Goal: Transaction & Acquisition: Book appointment/travel/reservation

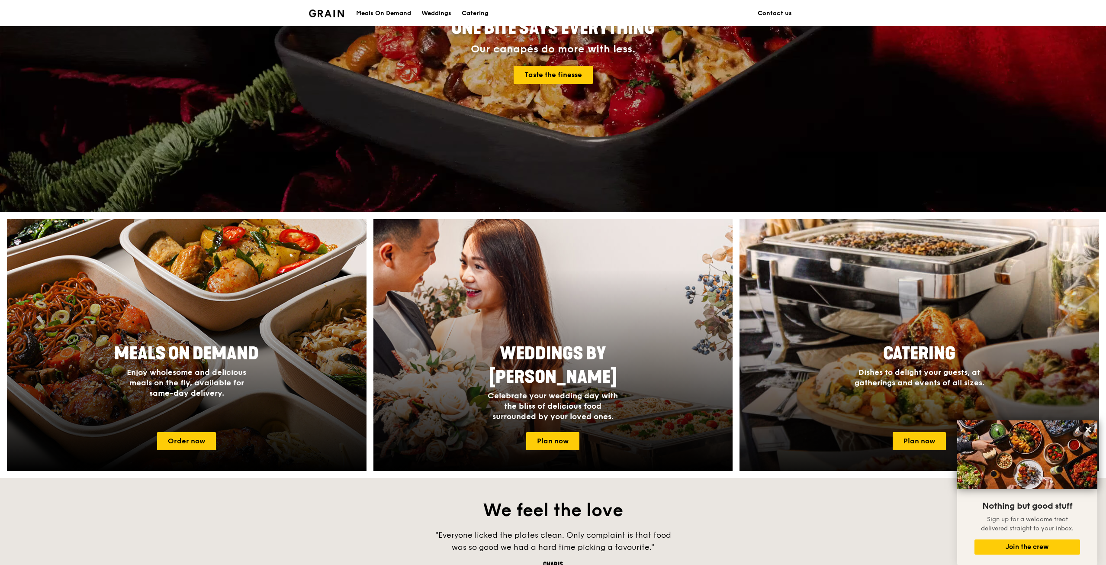
scroll to position [165, 0]
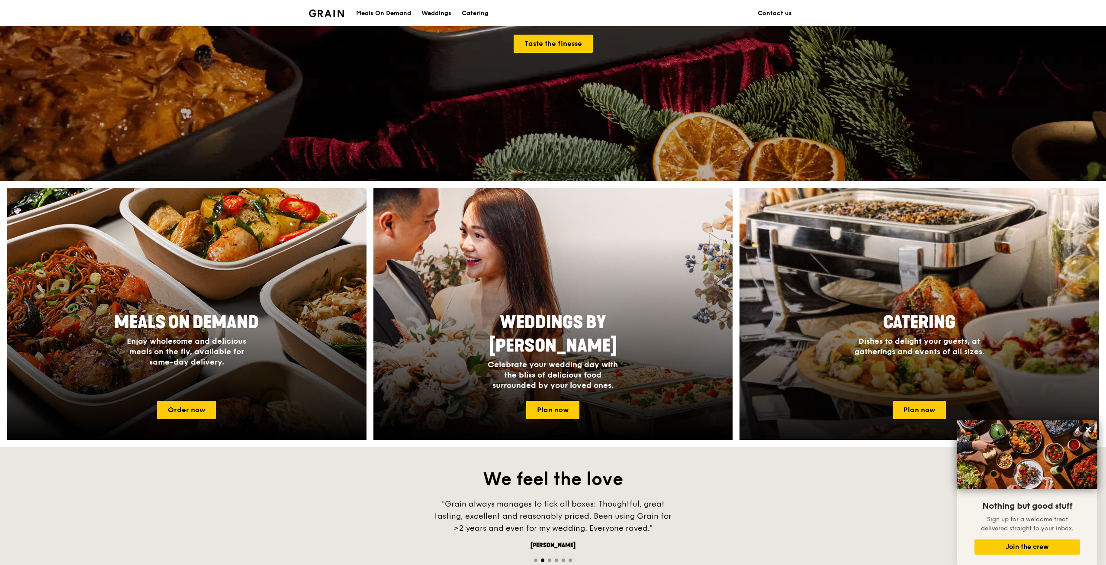
drag, startPoint x: 920, startPoint y: 405, endPoint x: 914, endPoint y: 425, distance: 20.4
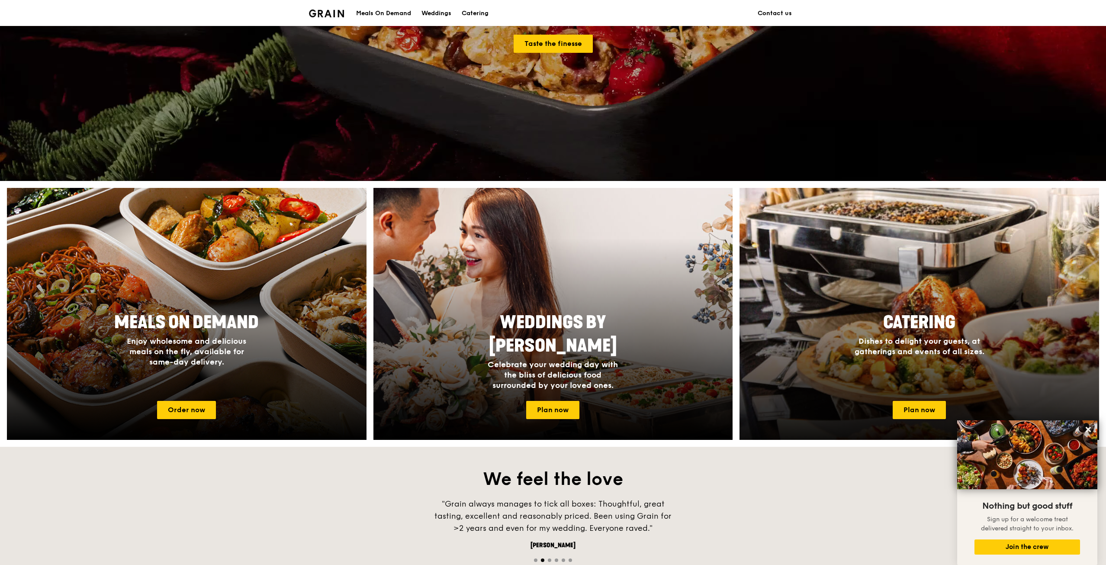
click at [920, 405] on link "Plan now" at bounding box center [919, 410] width 53 height 18
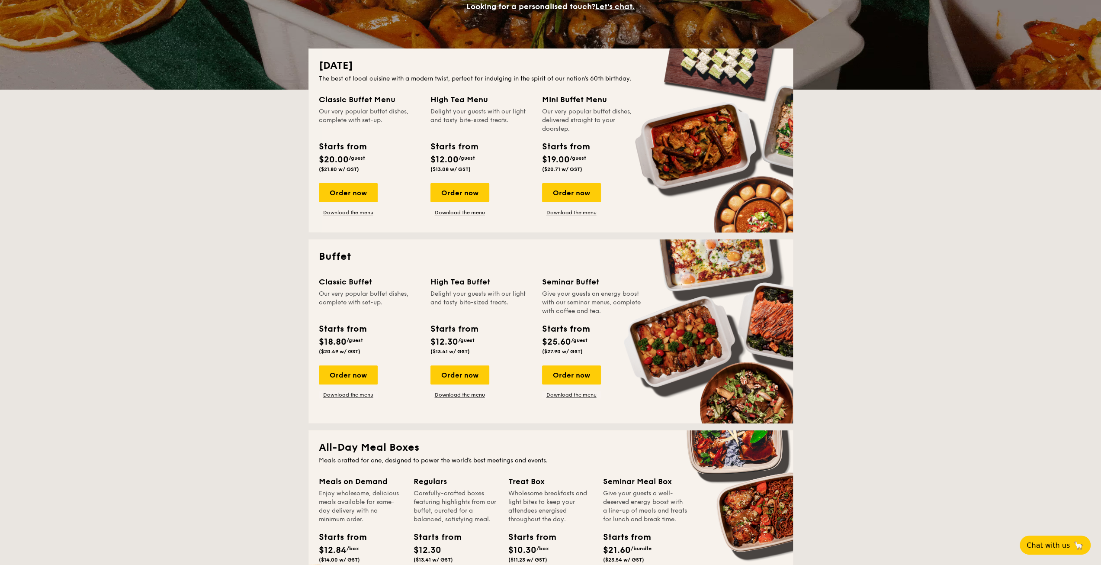
scroll to position [260, 0]
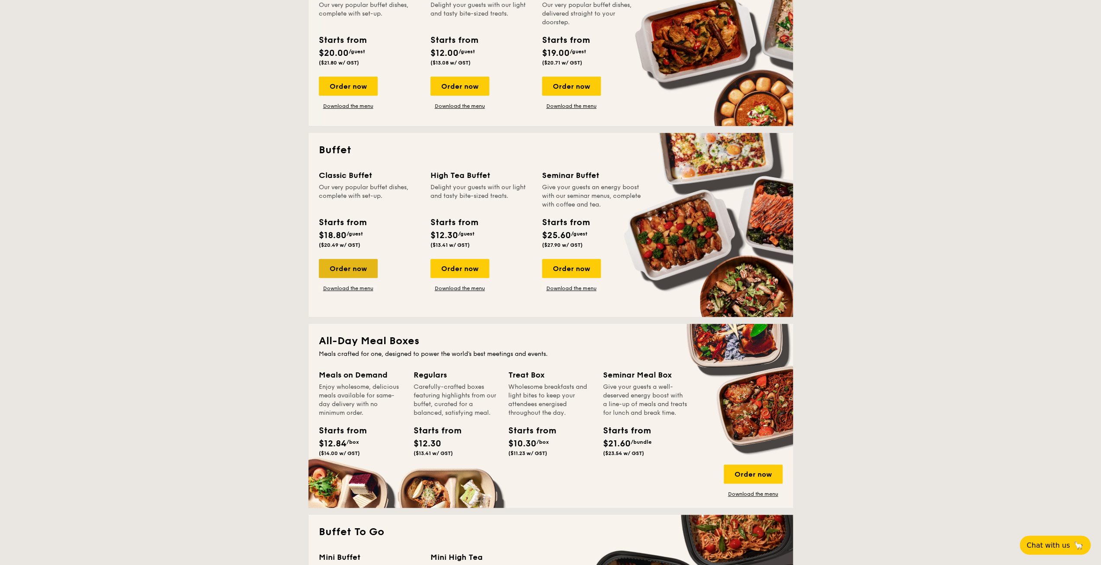
click at [354, 271] on div "Order now" at bounding box center [348, 268] width 59 height 19
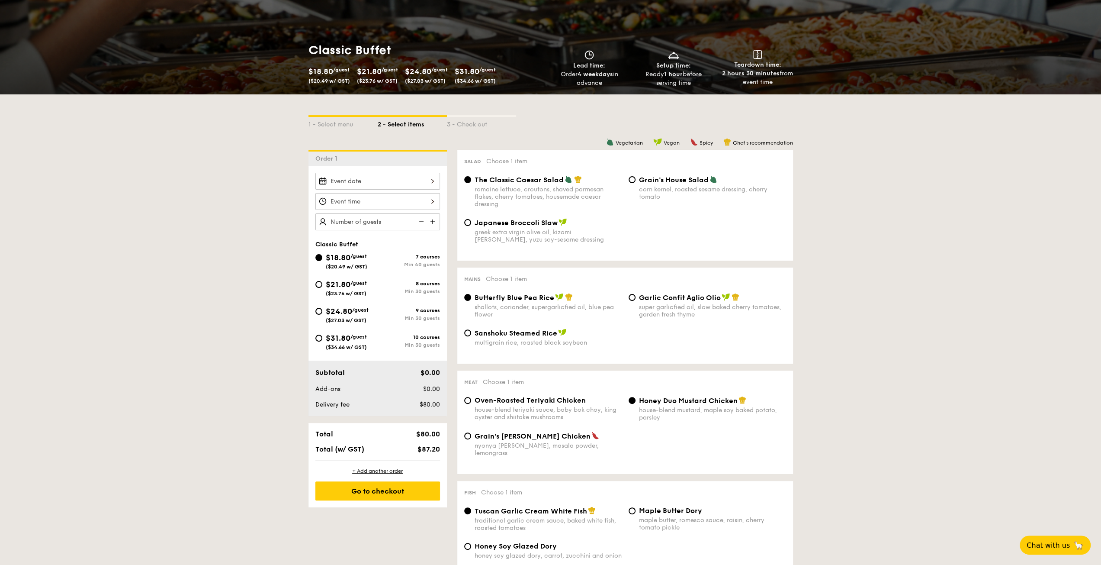
scroll to position [130, 0]
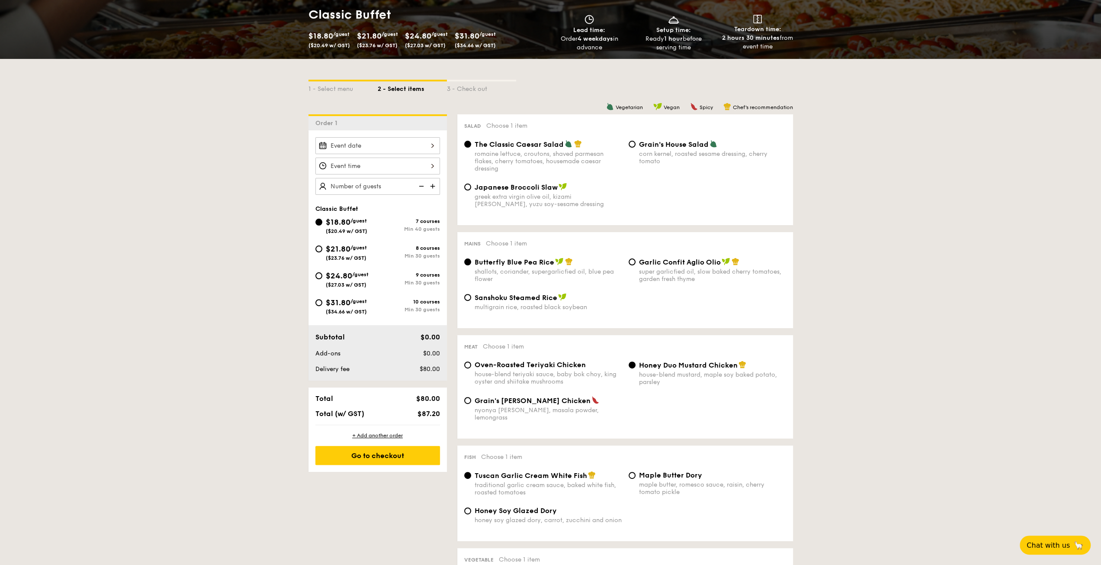
click at [426, 186] on img at bounding box center [420, 186] width 13 height 16
type input "40 guests"
click at [419, 185] on img at bounding box center [420, 186] width 13 height 16
click at [425, 184] on img at bounding box center [420, 186] width 13 height 16
click at [422, 184] on img at bounding box center [420, 186] width 13 height 16
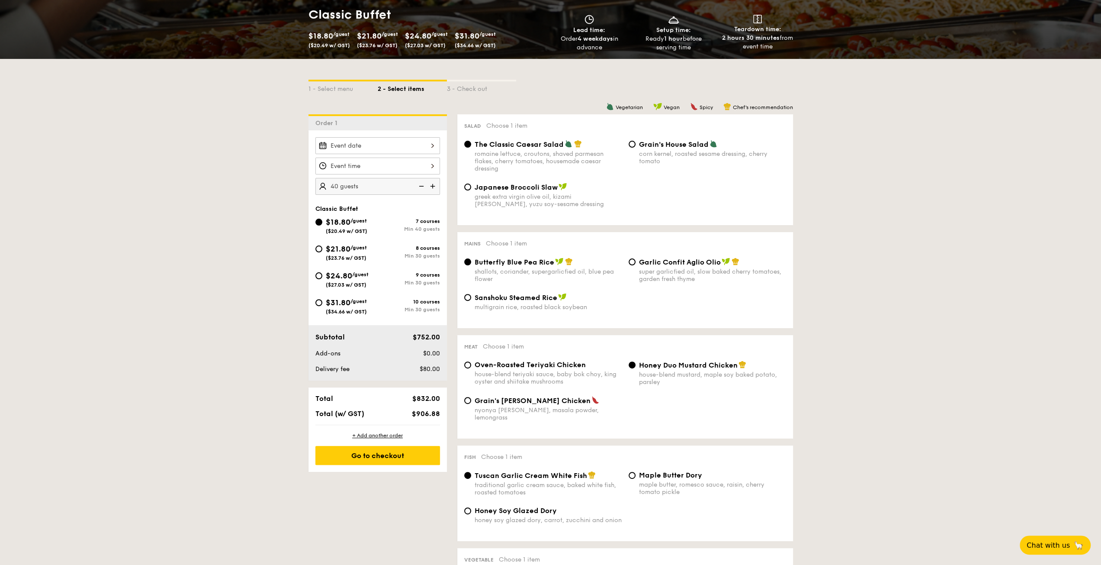
click at [418, 185] on img at bounding box center [420, 186] width 13 height 16
drag, startPoint x: 418, startPoint y: 185, endPoint x: 422, endPoint y: 183, distance: 4.5
click at [418, 185] on img at bounding box center [420, 186] width 13 height 16
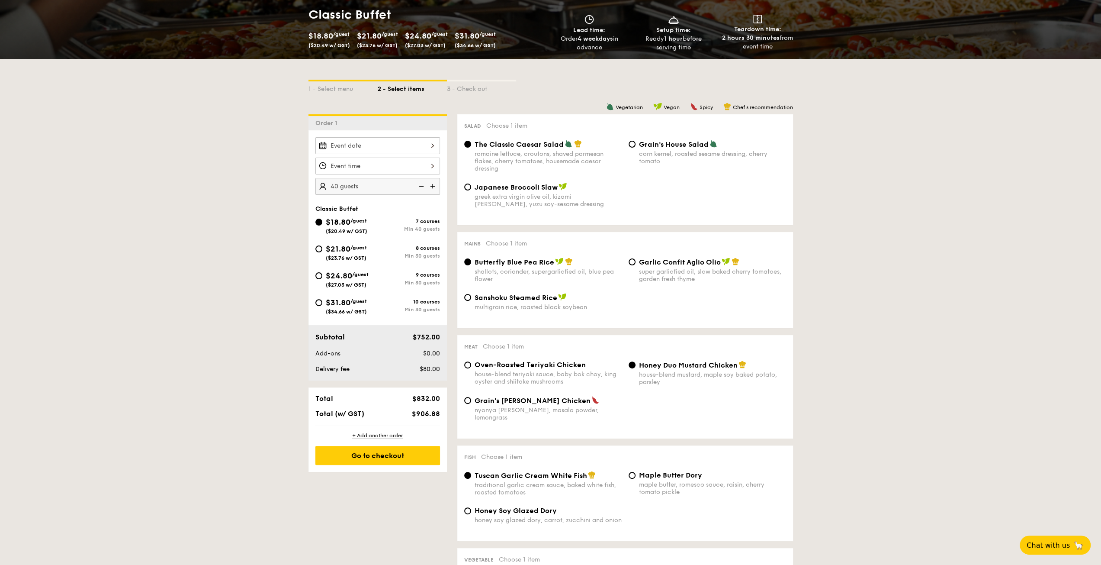
click at [402, 158] on div at bounding box center [377, 166] width 125 height 17
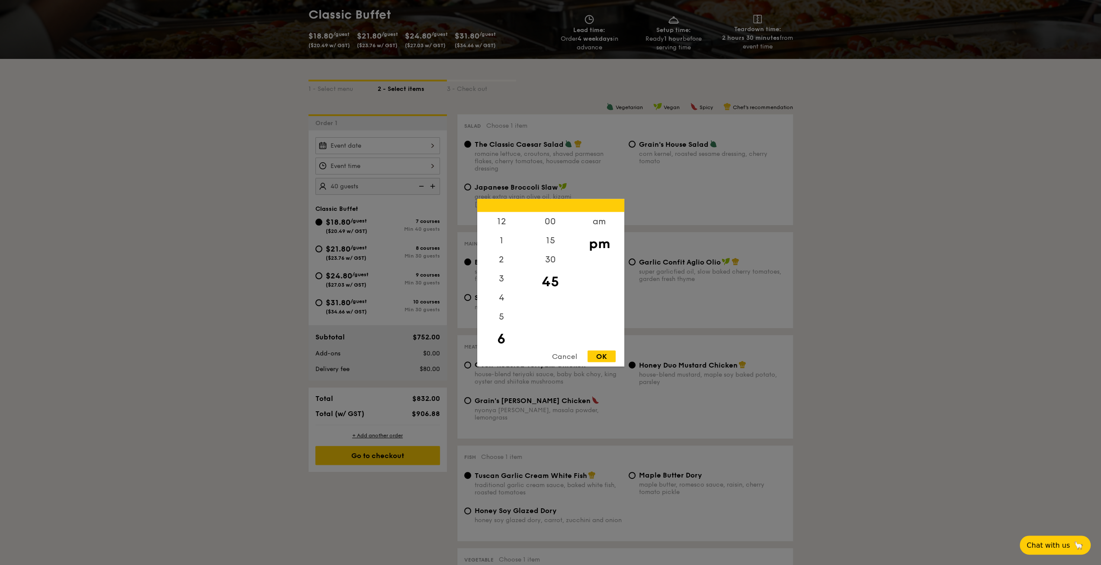
scroll to position [19, 0]
drag, startPoint x: 664, startPoint y: 358, endPoint x: 655, endPoint y: 354, distance: 9.3
click at [664, 357] on div at bounding box center [550, 282] width 1101 height 565
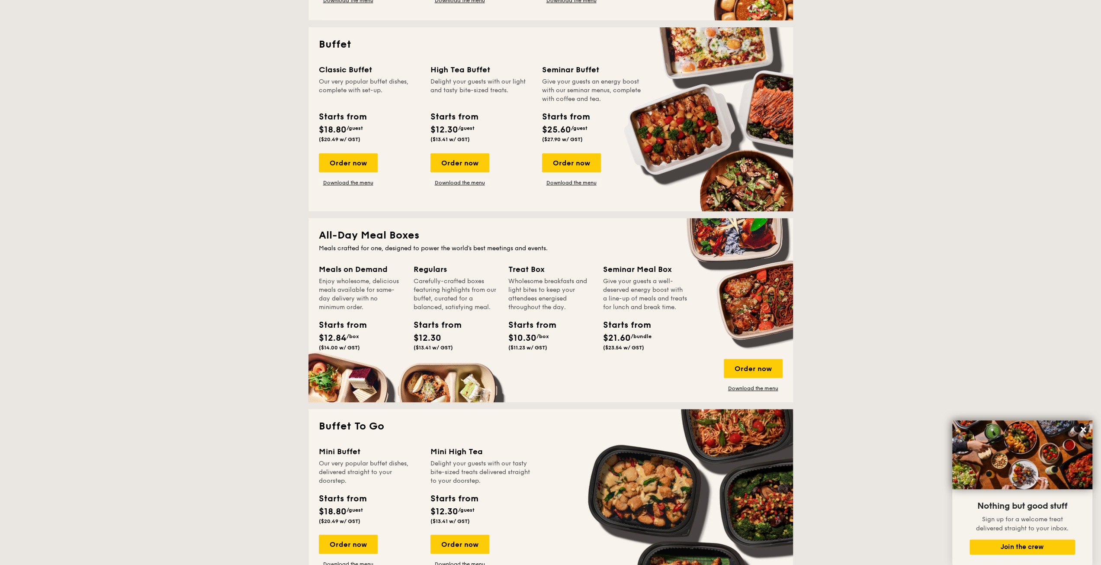
scroll to position [297, 0]
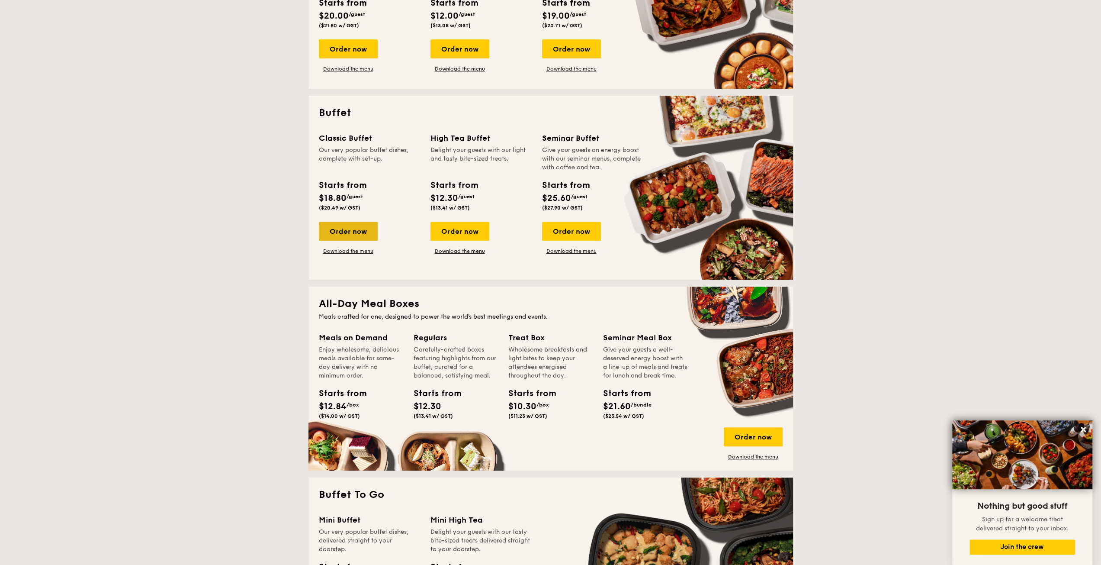
click at [348, 232] on div "Order now" at bounding box center [348, 231] width 59 height 19
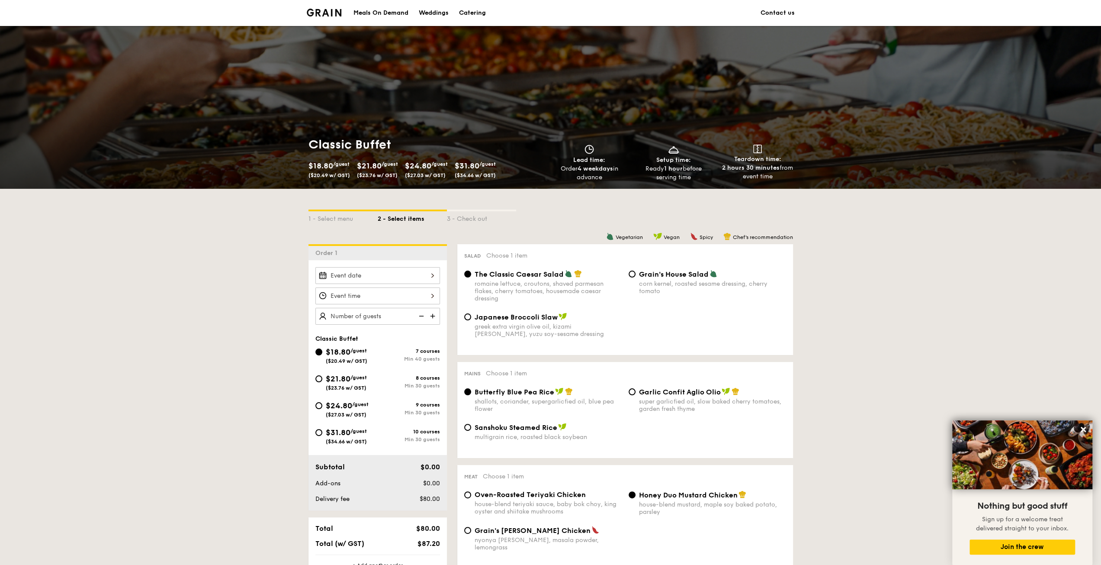
click at [418, 315] on img at bounding box center [420, 316] width 13 height 16
drag, startPoint x: 414, startPoint y: 315, endPoint x: 422, endPoint y: 312, distance: 8.5
click at [415, 314] on img at bounding box center [420, 316] width 13 height 16
click at [434, 312] on img at bounding box center [433, 316] width 13 height 16
click at [433, 314] on img at bounding box center [433, 316] width 13 height 16
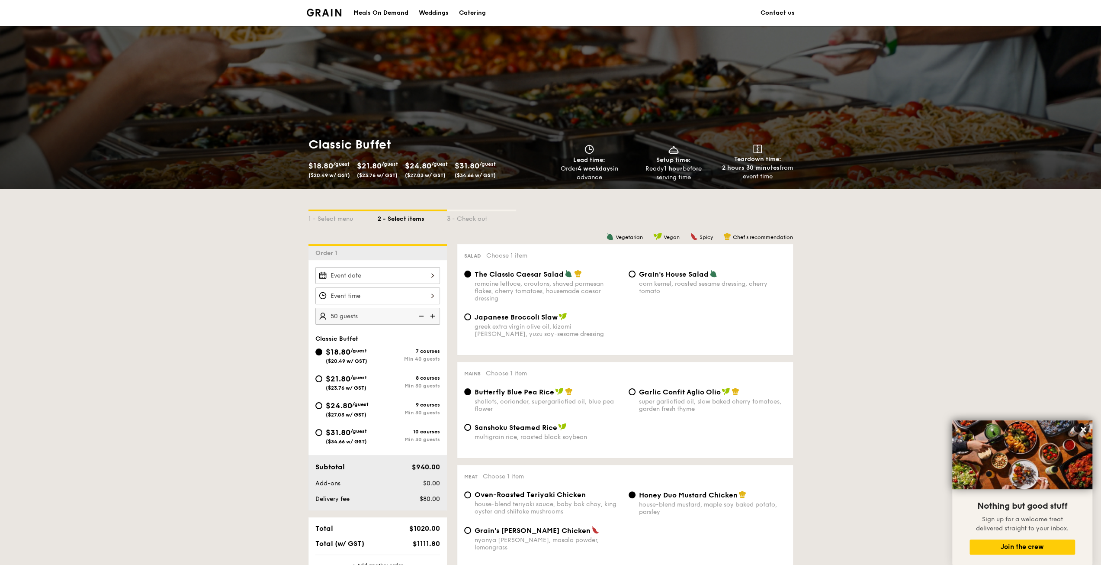
click at [433, 314] on img at bounding box center [433, 316] width 13 height 16
click at [422, 315] on img at bounding box center [420, 316] width 13 height 16
type input "40 guests"
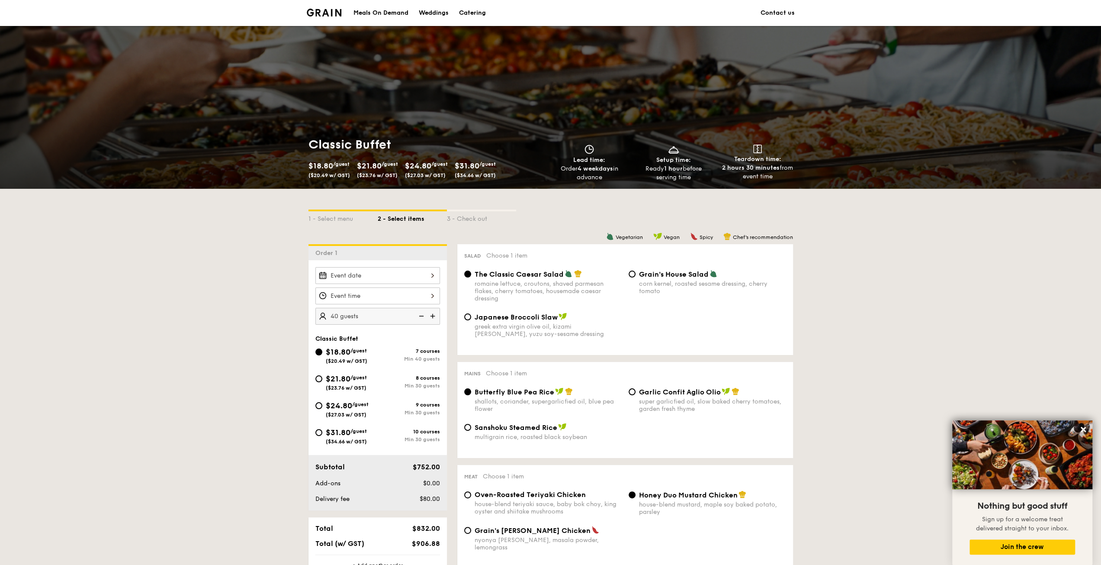
click at [422, 315] on img at bounding box center [420, 316] width 13 height 16
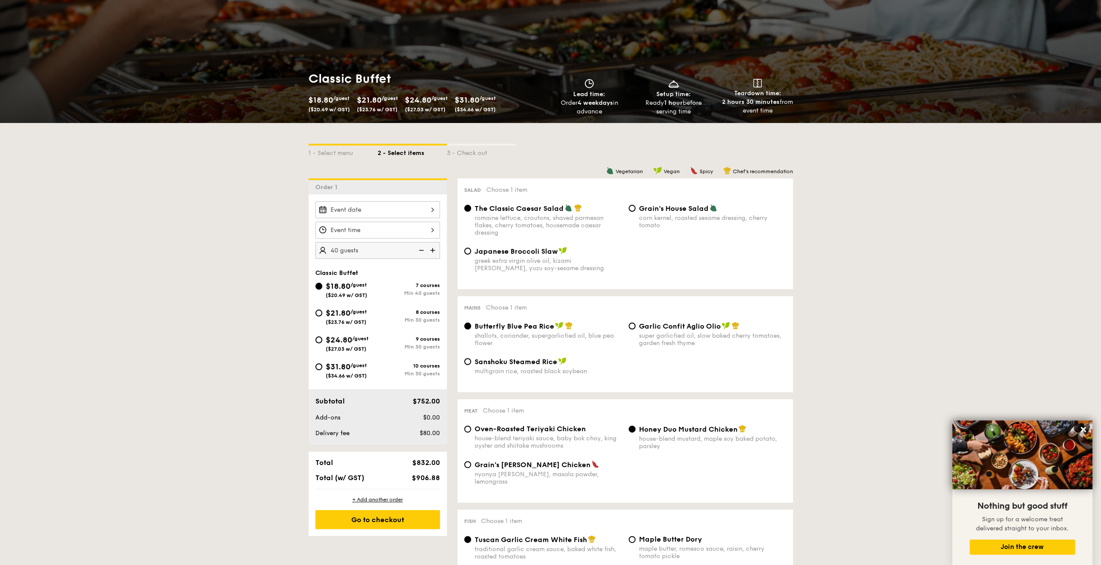
scroll to position [87, 0]
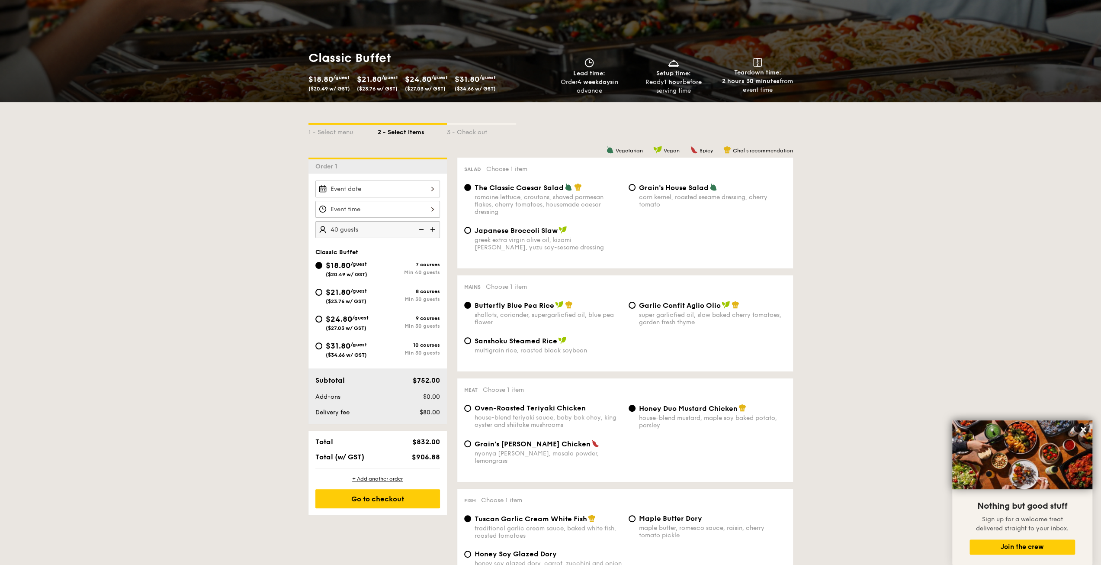
click at [358, 301] on span "($23.76 w/ GST)" at bounding box center [346, 301] width 41 height 6
click at [322, 296] on input "$21.80 /guest ($23.76 w/ GST) 8 courses Min 30 guests" at bounding box center [318, 292] width 7 height 7
radio input "true"
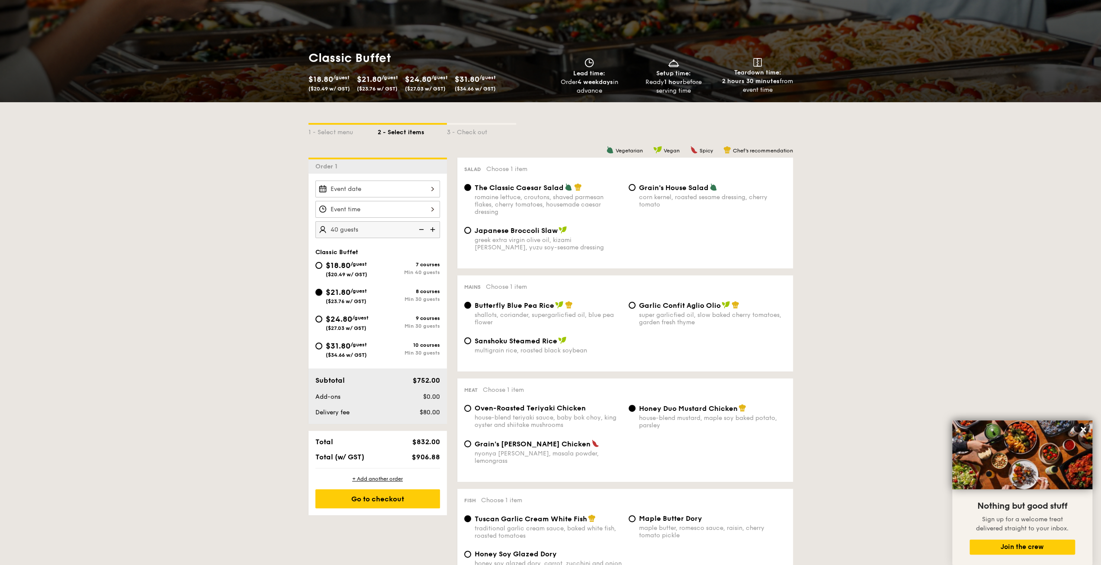
radio input "true"
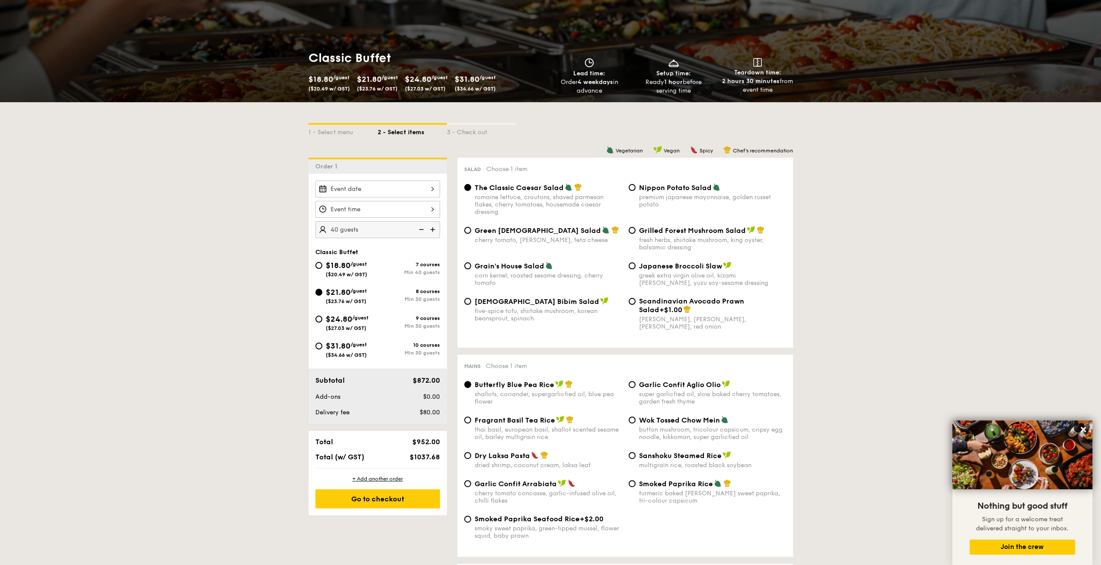
click at [367, 319] on span "/guest" at bounding box center [360, 318] width 16 height 6
click at [322, 319] on input "$24.80 /guest ($27.03 w/ GST) 9 courses Min 30 guests" at bounding box center [318, 318] width 7 height 7
radio input "true"
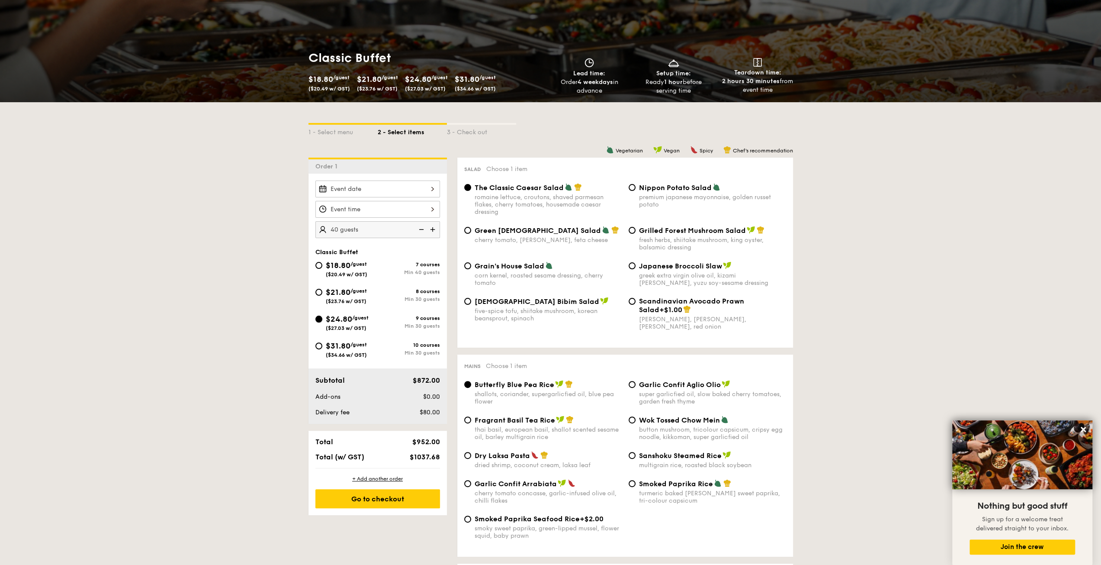
radio input "true"
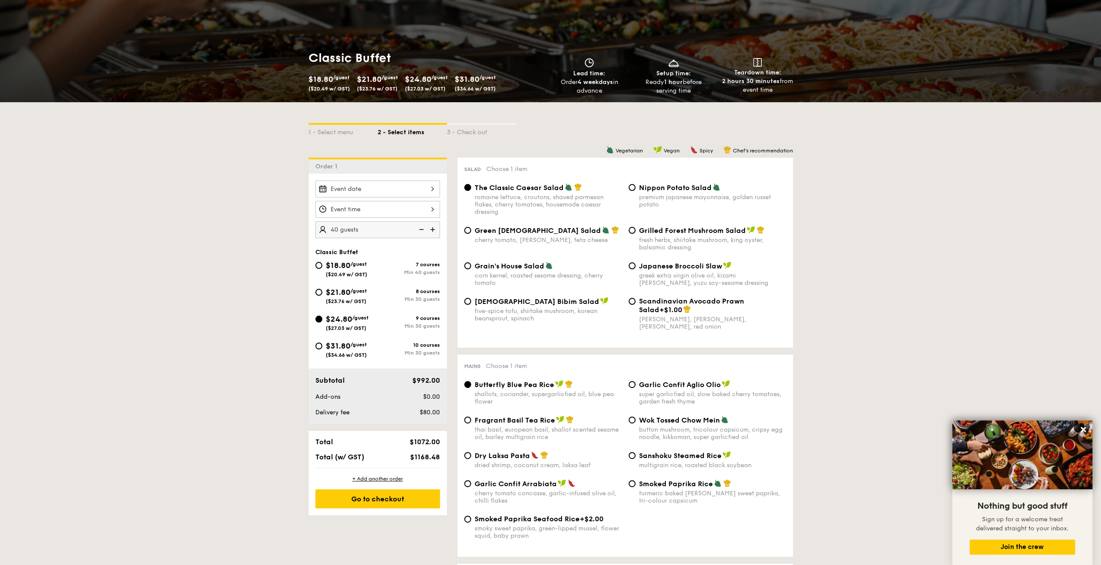
click at [418, 229] on img at bounding box center [420, 229] width 13 height 16
type input "30 guests"
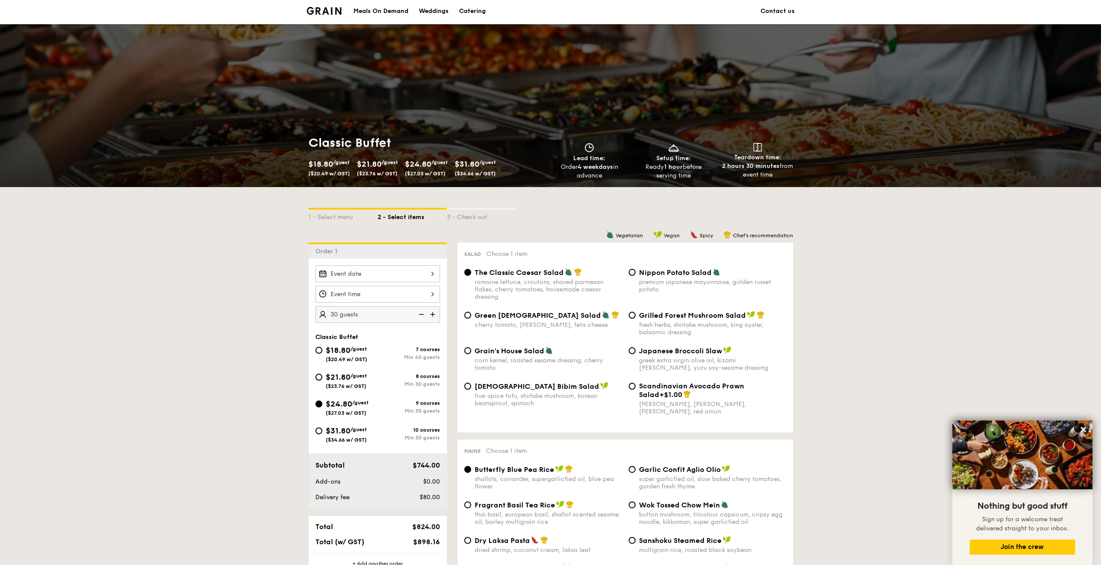
scroll to position [0, 0]
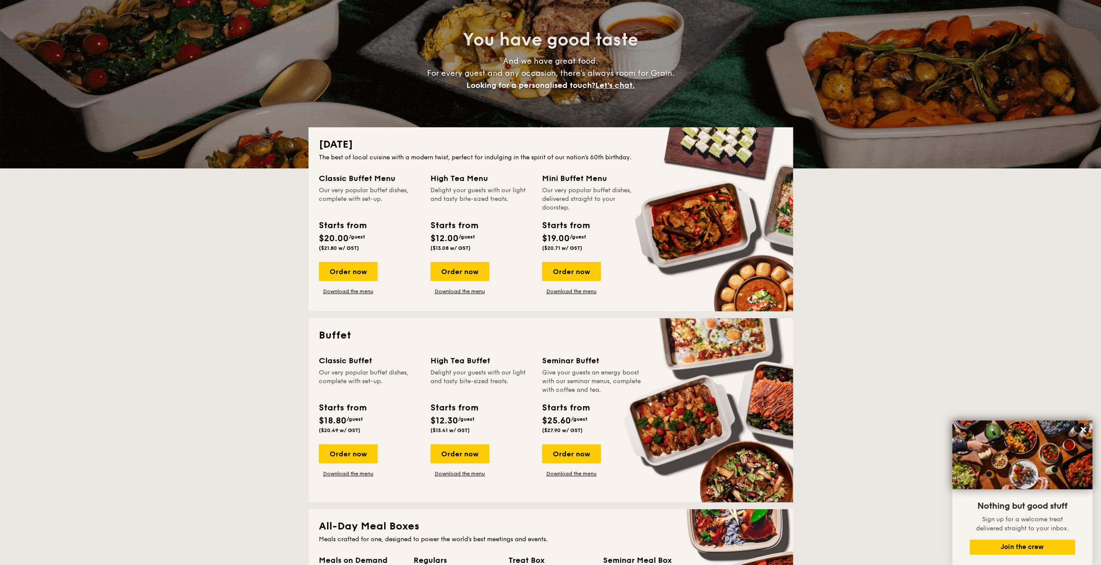
scroll to position [118, 0]
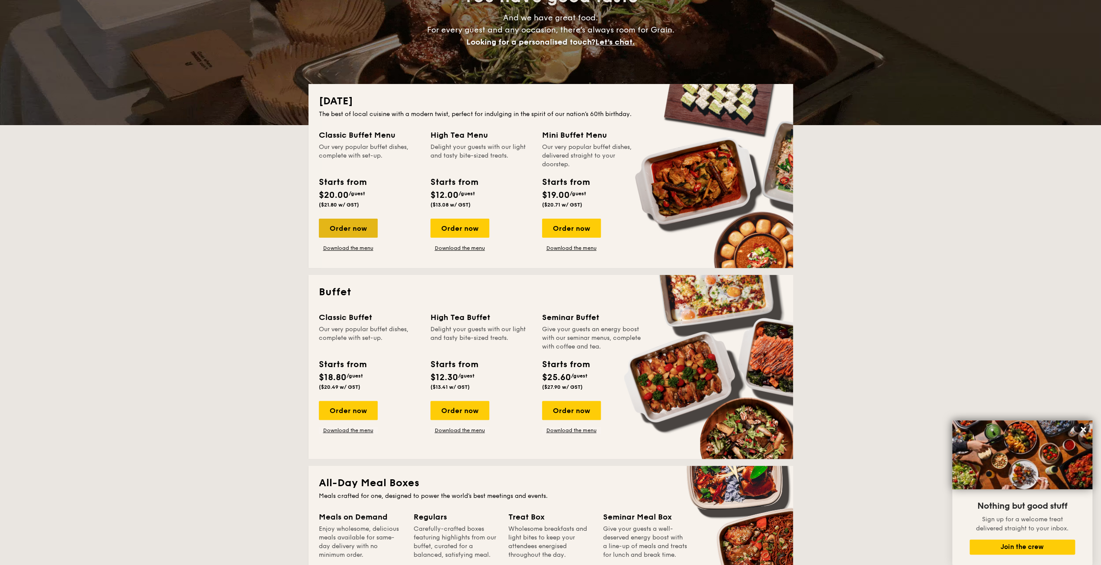
click at [359, 226] on div "Order now" at bounding box center [348, 228] width 59 height 19
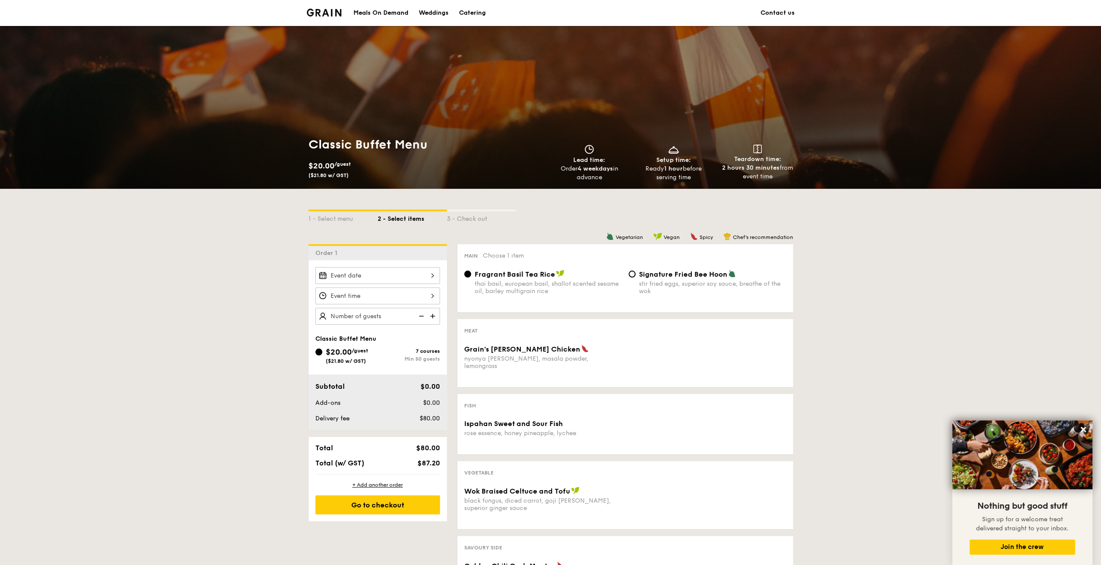
click at [425, 314] on img at bounding box center [420, 316] width 13 height 16
type input "50 guests"
click at [419, 313] on img at bounding box center [420, 316] width 13 height 16
click at [419, 314] on img at bounding box center [420, 316] width 13 height 16
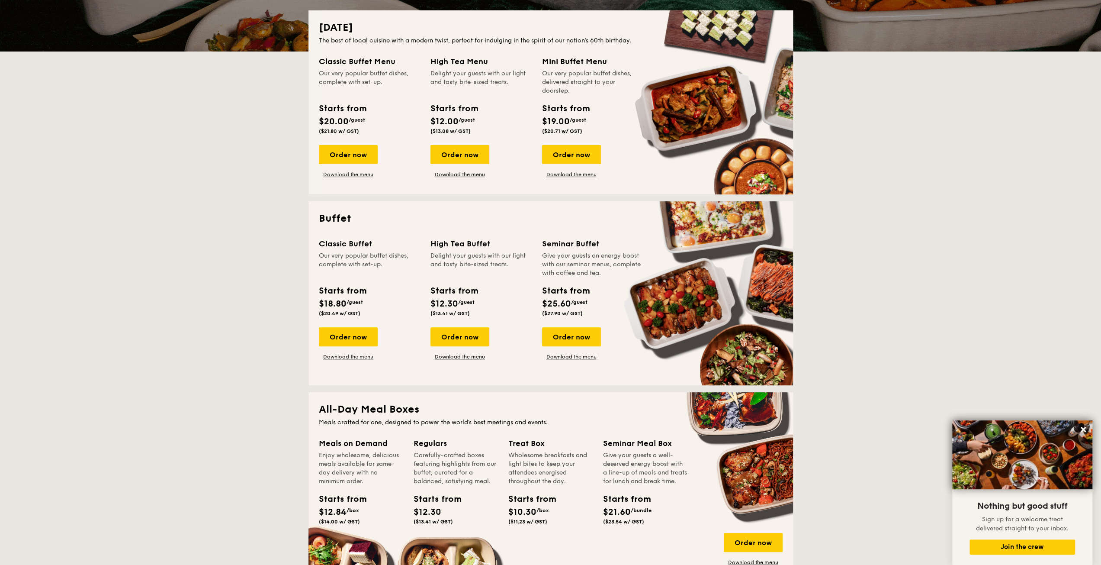
scroll to position [204, 0]
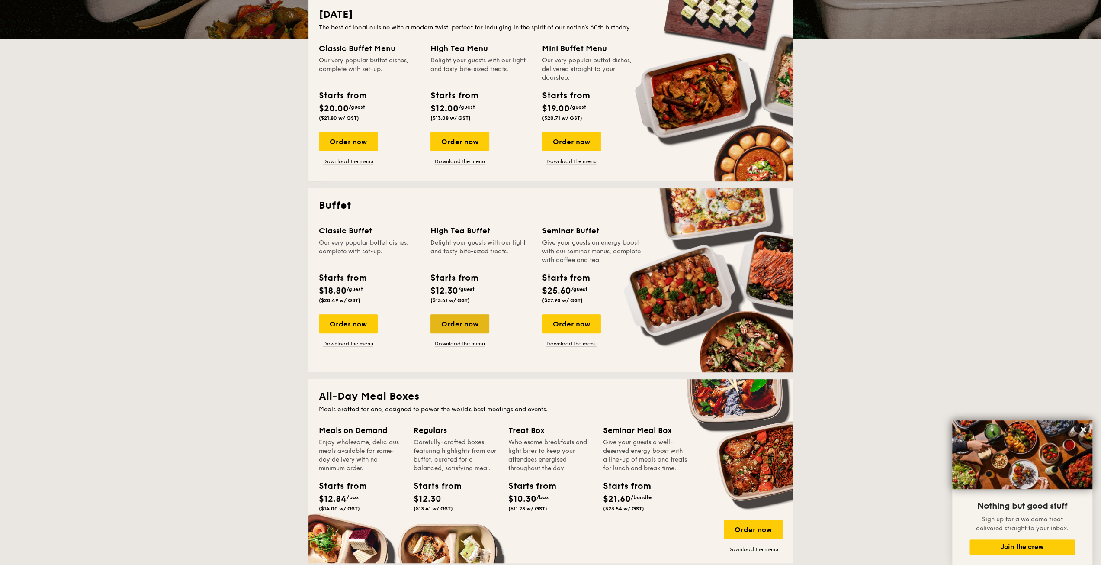
click at [451, 322] on div "Order now" at bounding box center [460, 323] width 59 height 19
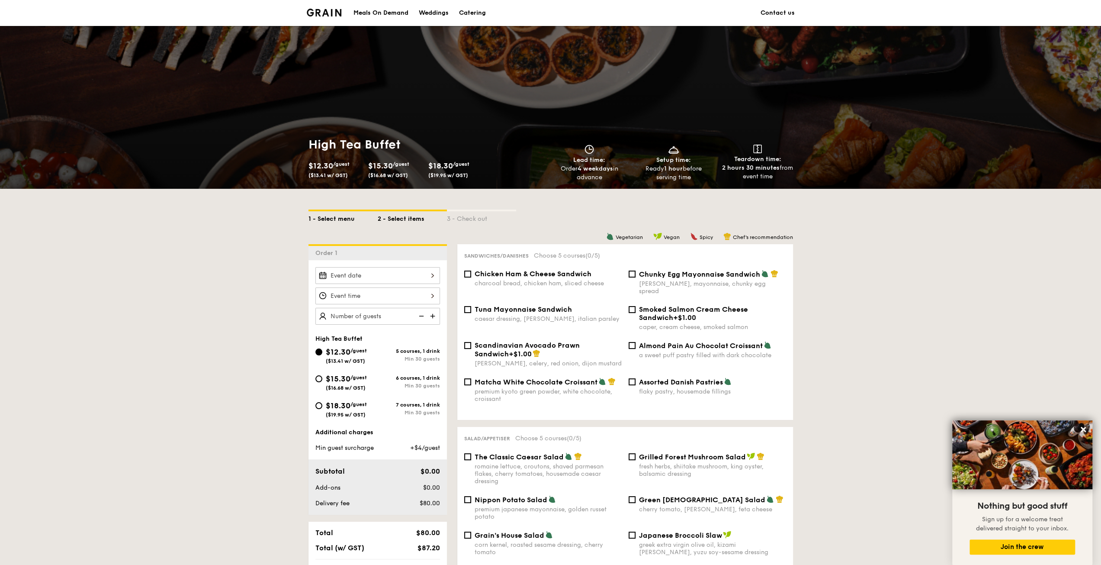
click at [326, 216] on div "1 - Select menu" at bounding box center [343, 217] width 69 height 12
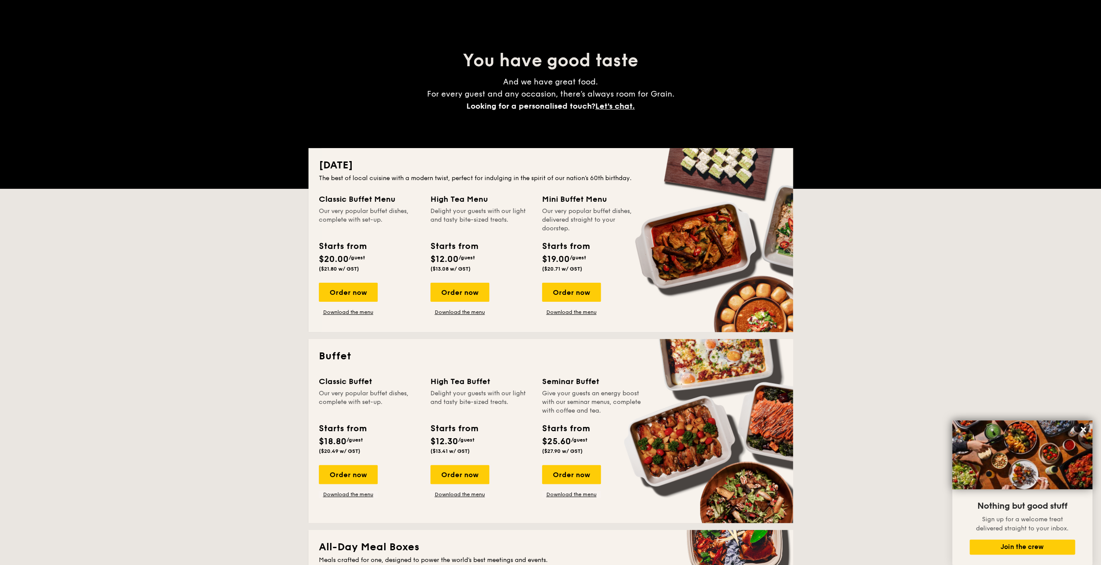
scroll to position [216, 0]
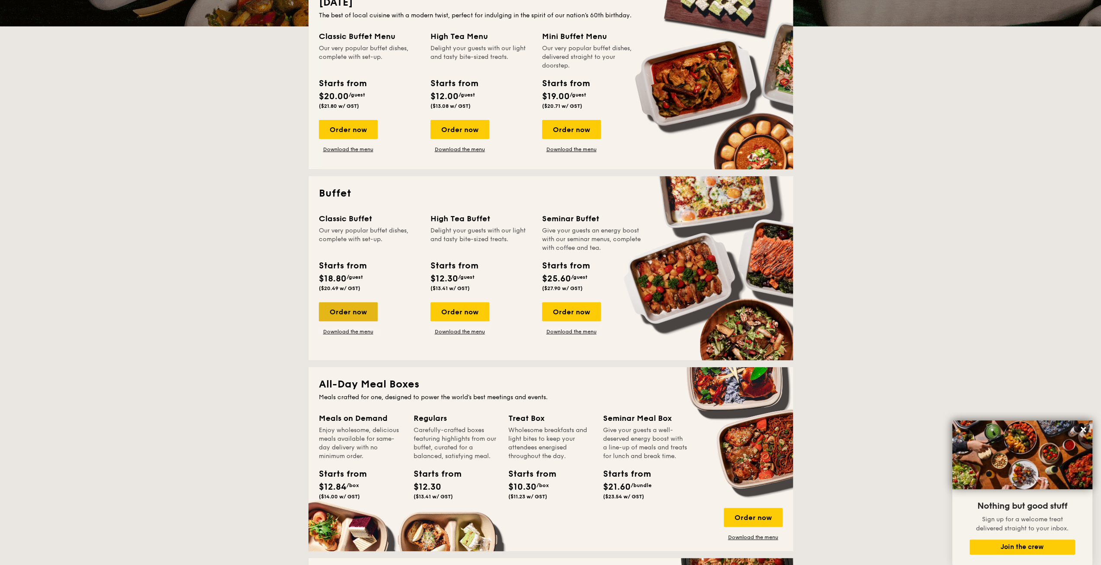
click at [351, 310] on div "Order now" at bounding box center [348, 311] width 59 height 19
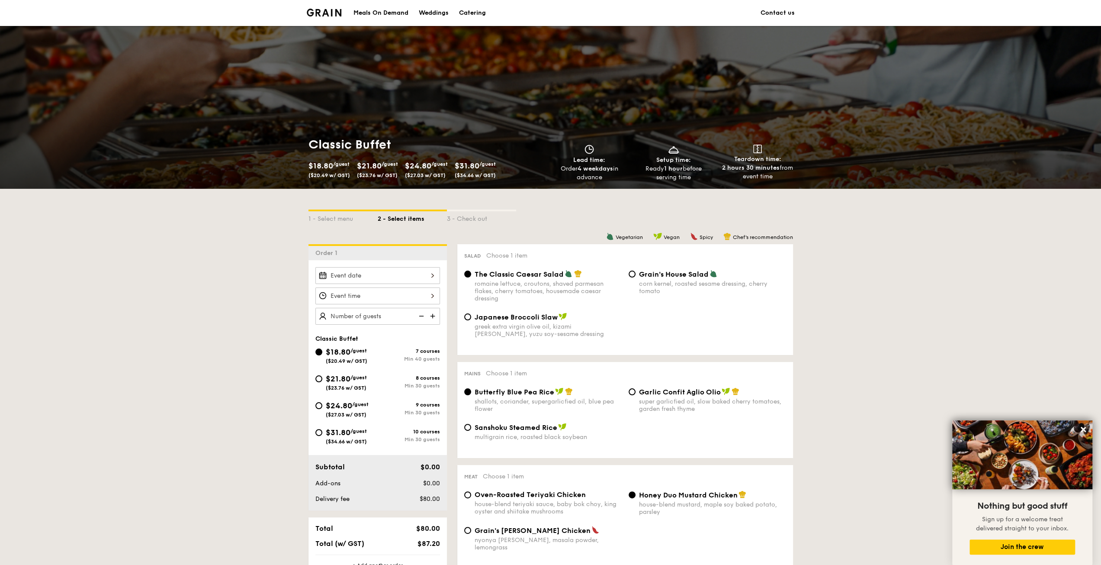
scroll to position [87, 0]
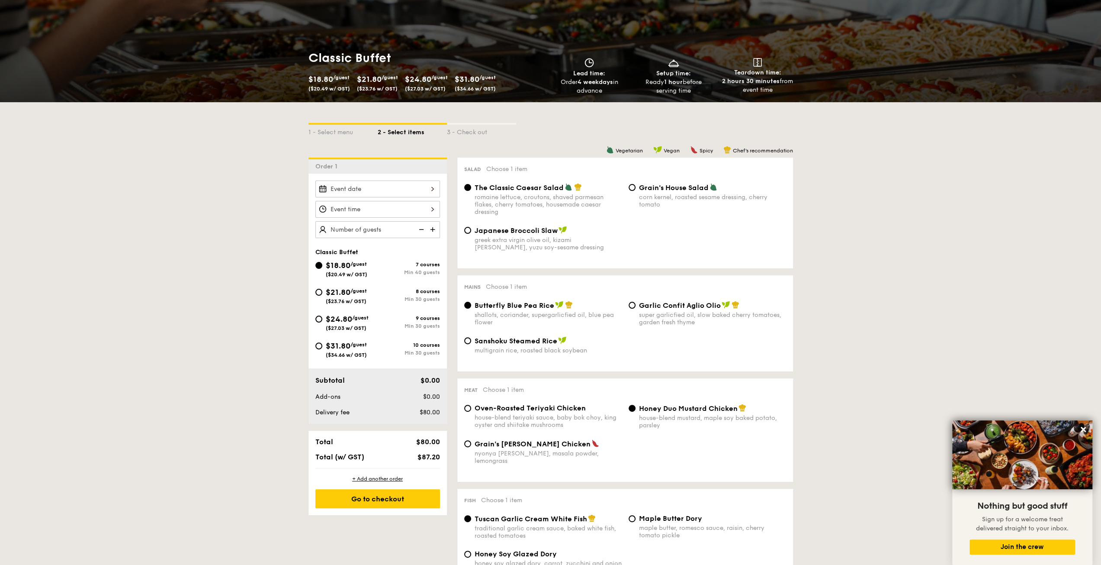
click at [379, 296] on div "Min 30 guests" at bounding box center [409, 299] width 62 height 6
click at [322, 296] on input "$21.80 /guest ($23.76 w/ GST) 8 courses Min 30 guests" at bounding box center [318, 292] width 7 height 7
radio input "true"
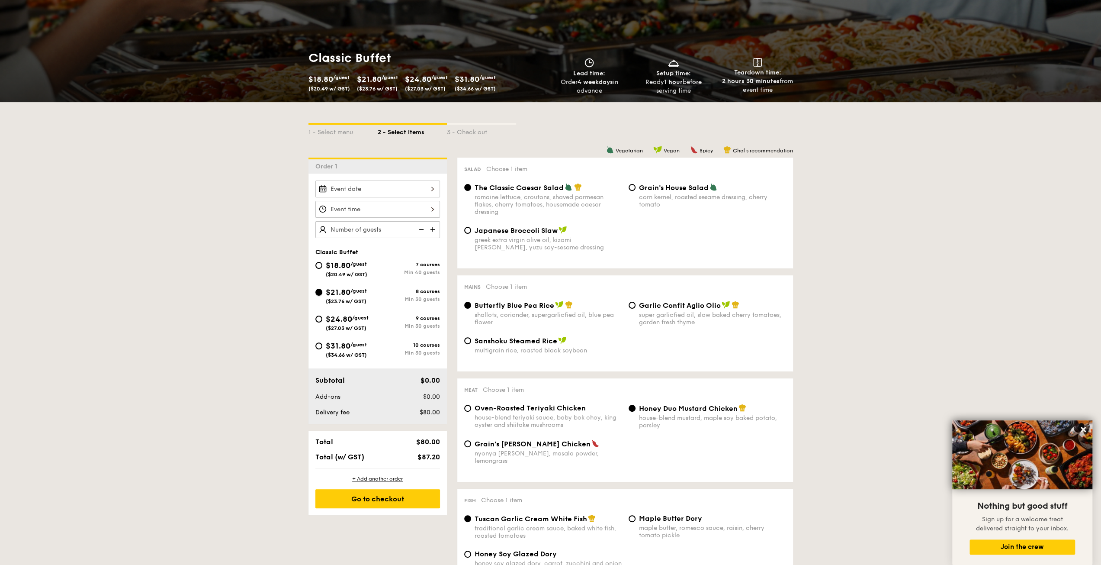
radio input "true"
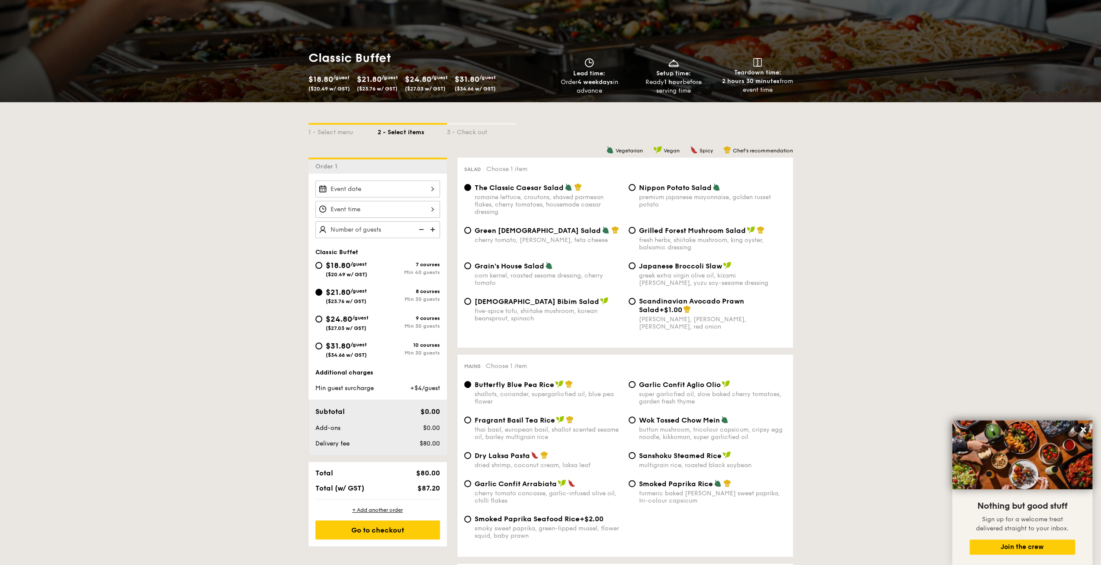
click at [381, 317] on div "9 courses" at bounding box center [409, 318] width 62 height 6
click at [322, 317] on input "$24.80 /guest ($27.03 w/ GST) 9 courses Min 30 guests" at bounding box center [318, 318] width 7 height 7
radio input "true"
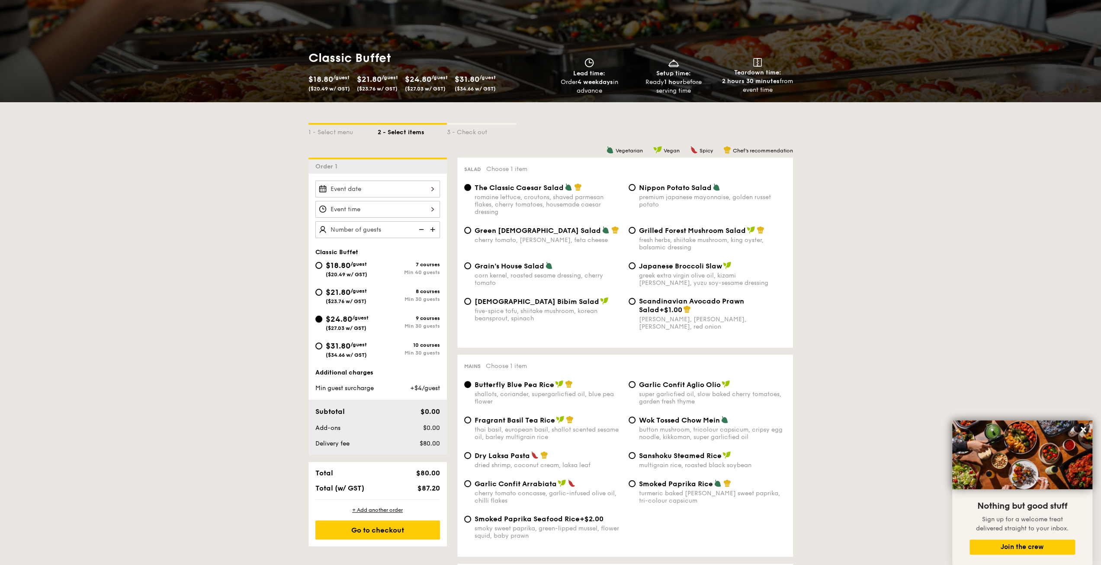
radio input "true"
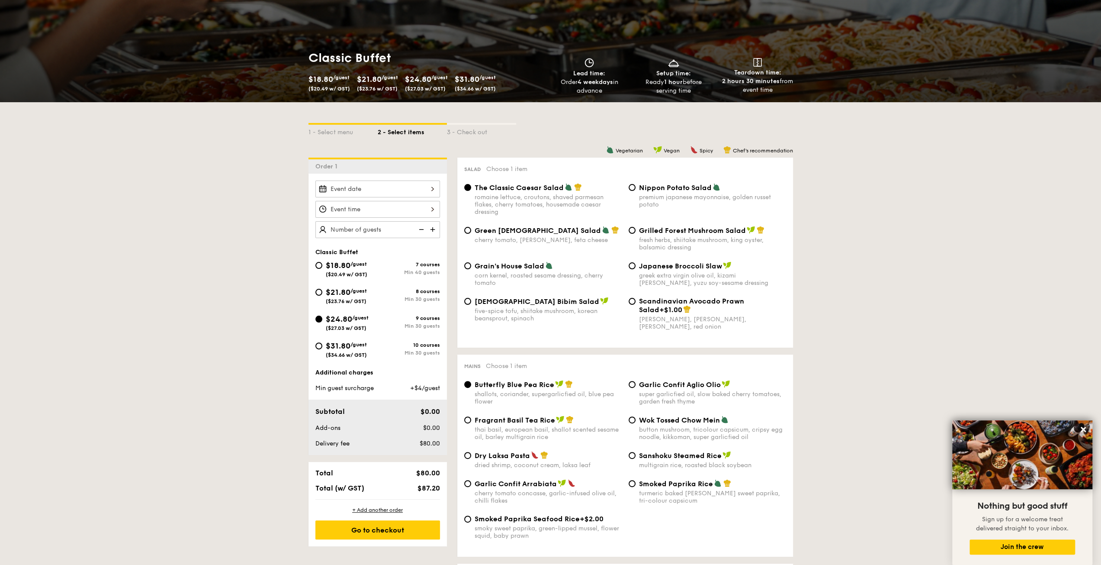
drag, startPoint x: 340, startPoint y: 290, endPoint x: 512, endPoint y: 324, distance: 175.2
click at [340, 289] on span "$21.80" at bounding box center [338, 292] width 25 height 10
click at [322, 289] on input "$21.80 /guest ($23.76 w/ GST) 8 courses Min 30 guests" at bounding box center [318, 292] width 7 height 7
radio input "true"
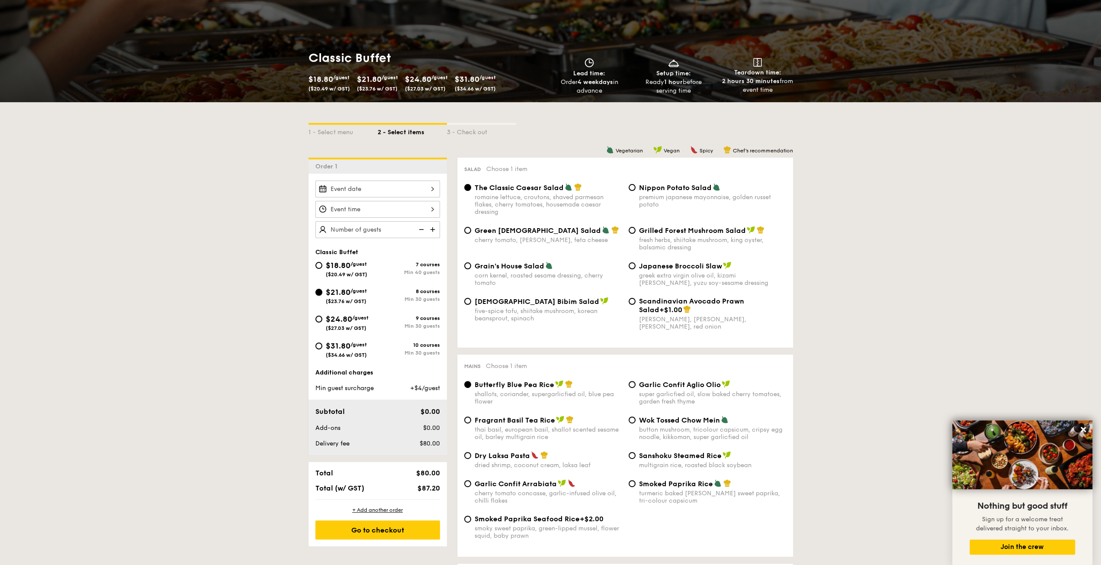
radio input "true"
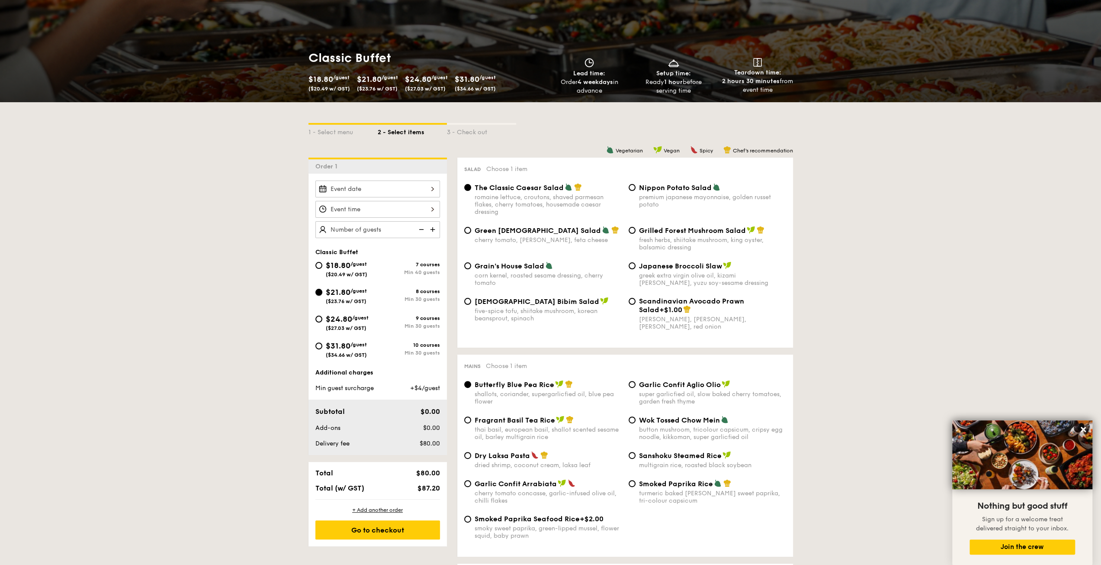
radio input "true"
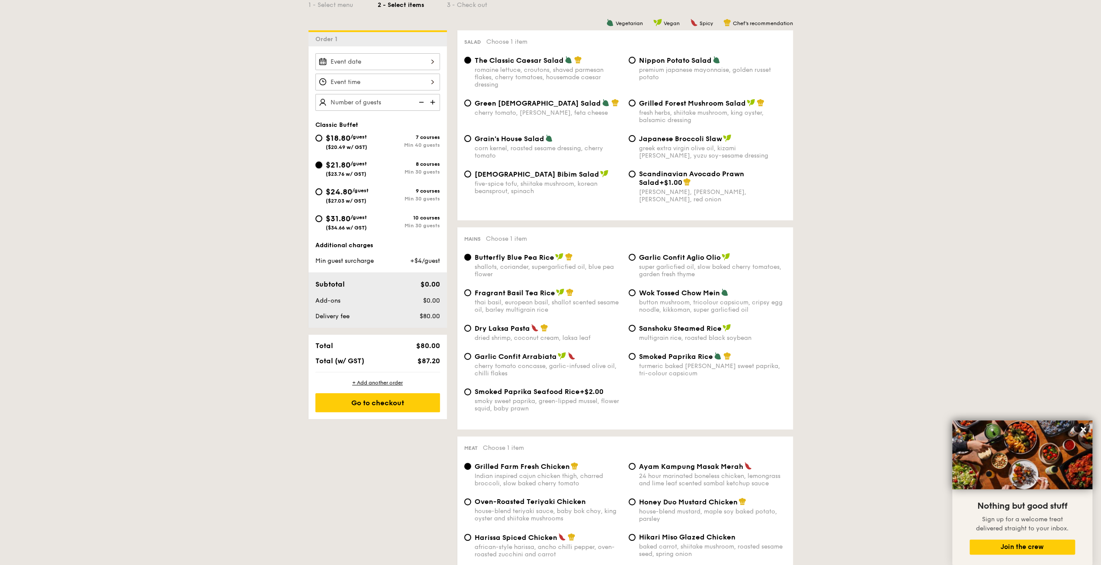
scroll to position [216, 0]
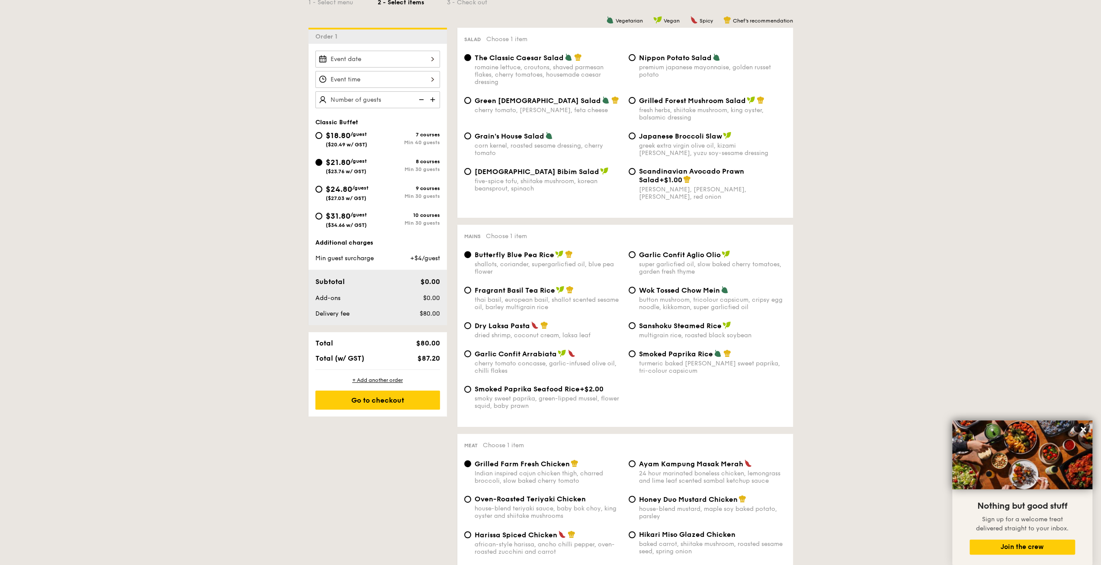
drag, startPoint x: 338, startPoint y: 184, endPoint x: 338, endPoint y: 164, distance: 20.4
click at [338, 184] on span "$24.80" at bounding box center [339, 189] width 26 height 10
click at [322, 186] on input "$24.80 /guest ($27.03 w/ GST) 9 courses Min 30 guests" at bounding box center [318, 189] width 7 height 7
radio input "true"
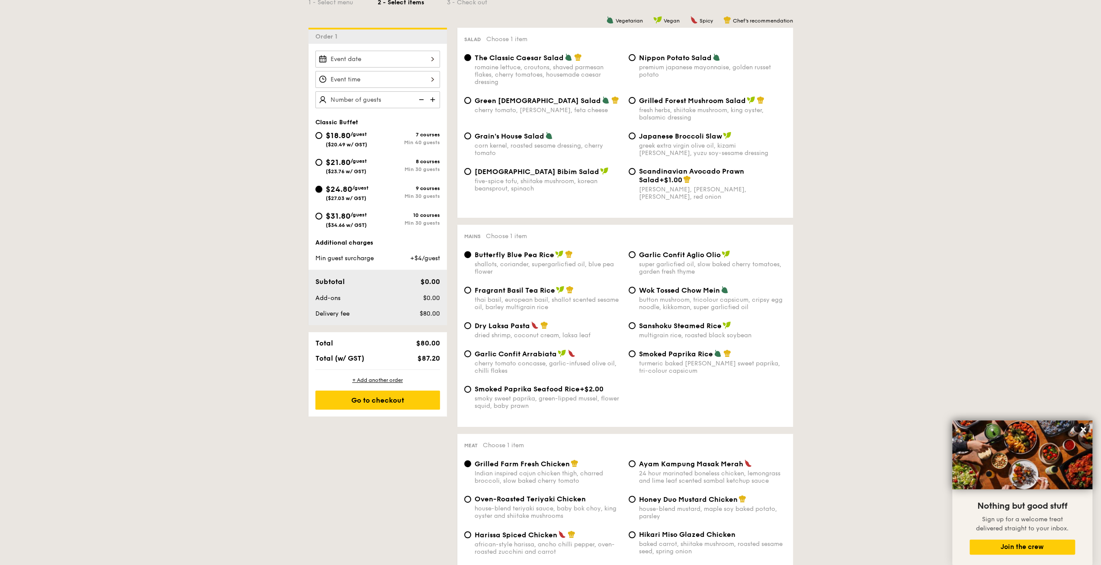
radio input "true"
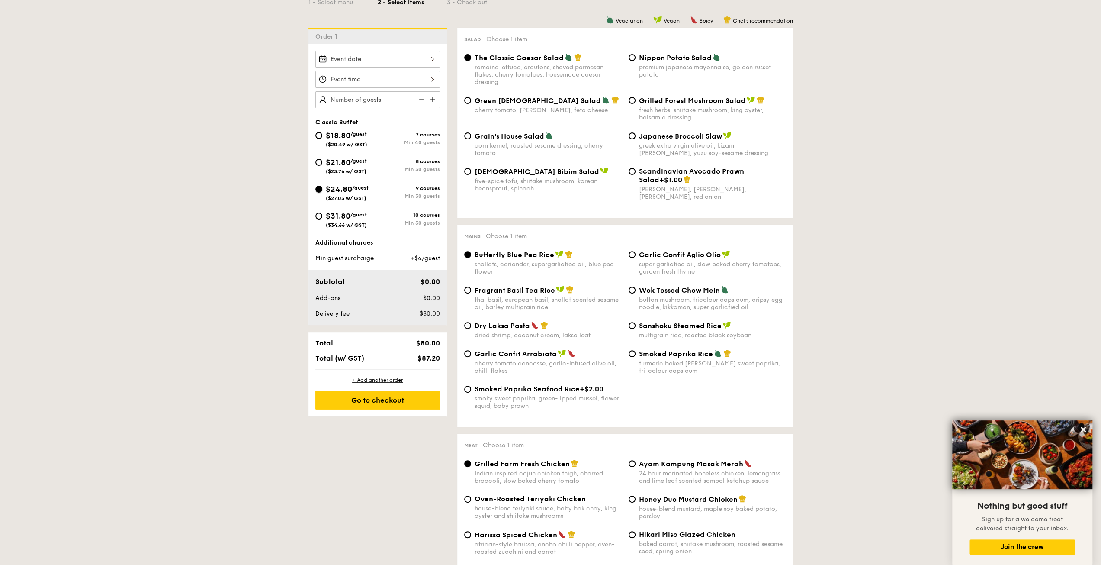
radio input "true"
click at [338, 163] on span "$21.80" at bounding box center [338, 163] width 25 height 10
click at [322, 163] on input "$21.80 /guest ($23.76 w/ GST) 8 courses Min 30 guests" at bounding box center [318, 162] width 7 height 7
radio input "true"
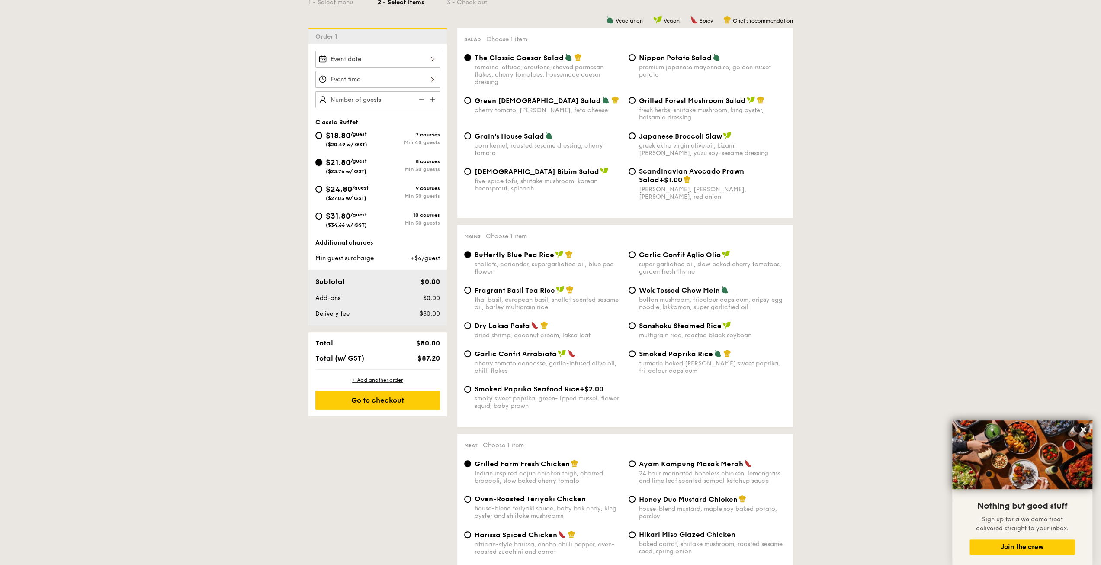
radio input "true"
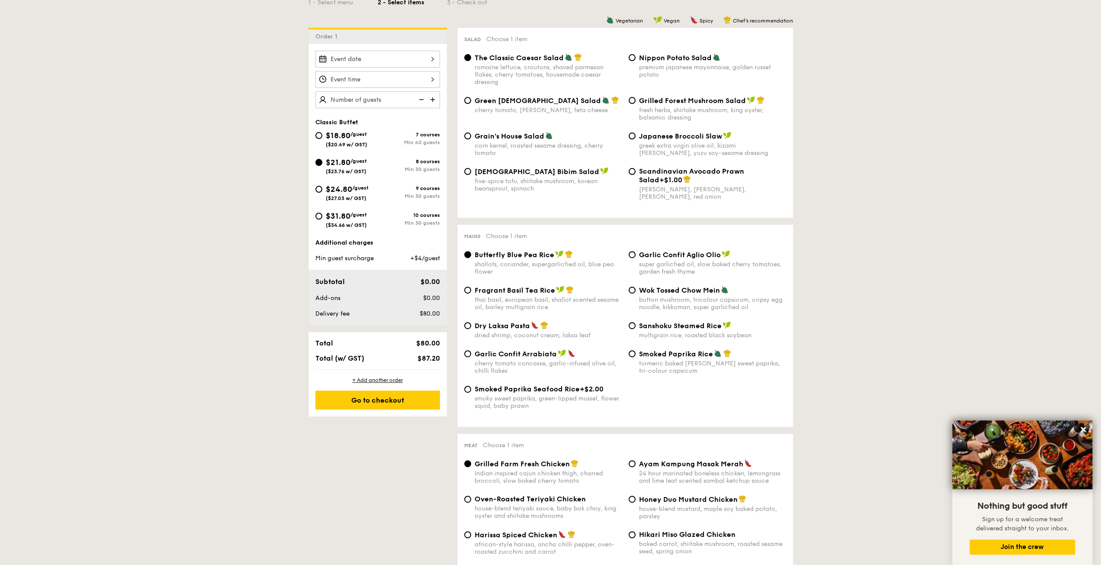
radio input "true"
click at [345, 188] on span "$24.80" at bounding box center [339, 189] width 26 height 10
click at [322, 188] on input "$24.80 /guest ($27.03 w/ GST) 9 courses Min 30 guests" at bounding box center [318, 189] width 7 height 7
radio input "true"
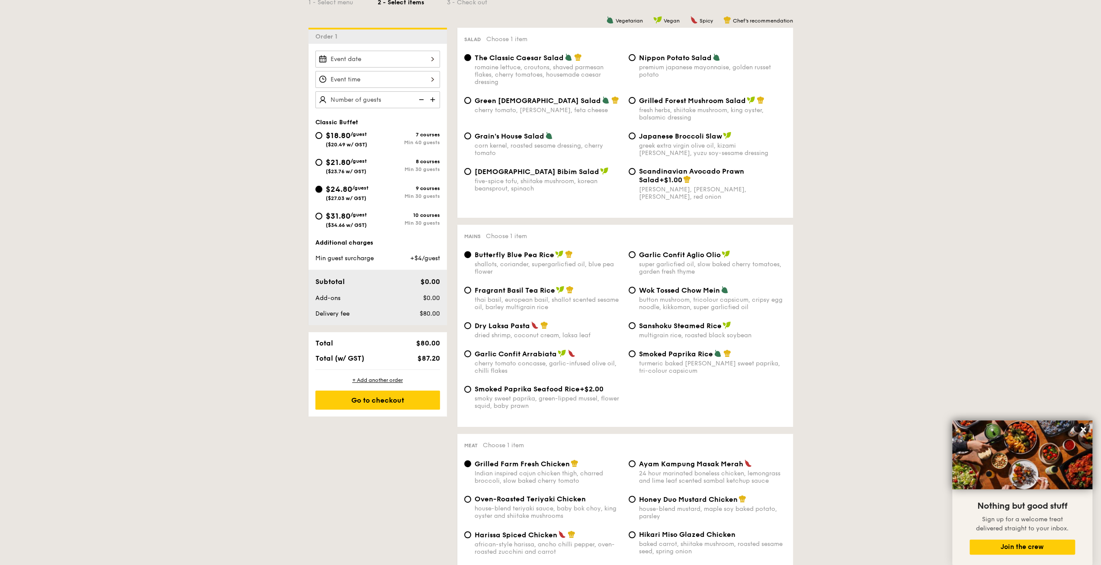
radio input "true"
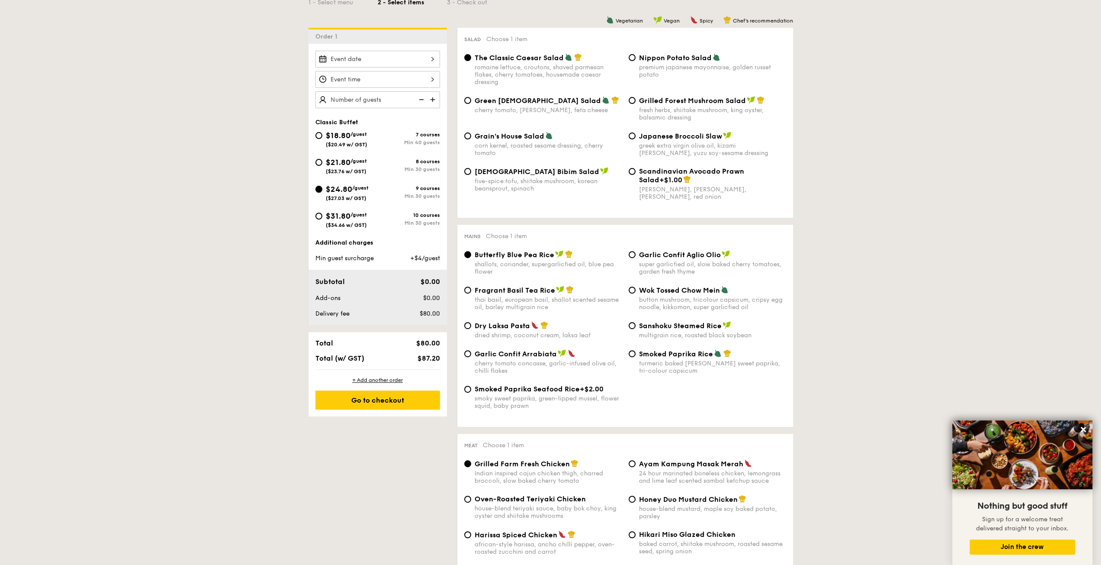
radio input "true"
click at [345, 164] on span "$21.80" at bounding box center [338, 163] width 25 height 10
click at [322, 164] on input "$21.80 /guest ($23.76 w/ GST) 8 courses Min 30 guests" at bounding box center [318, 162] width 7 height 7
radio input "true"
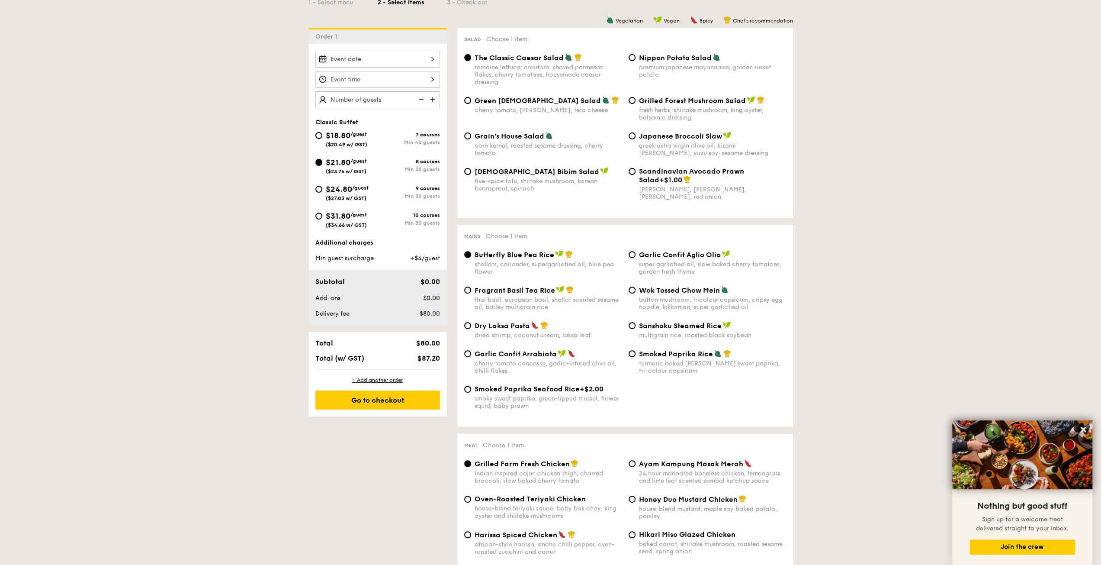
radio input "true"
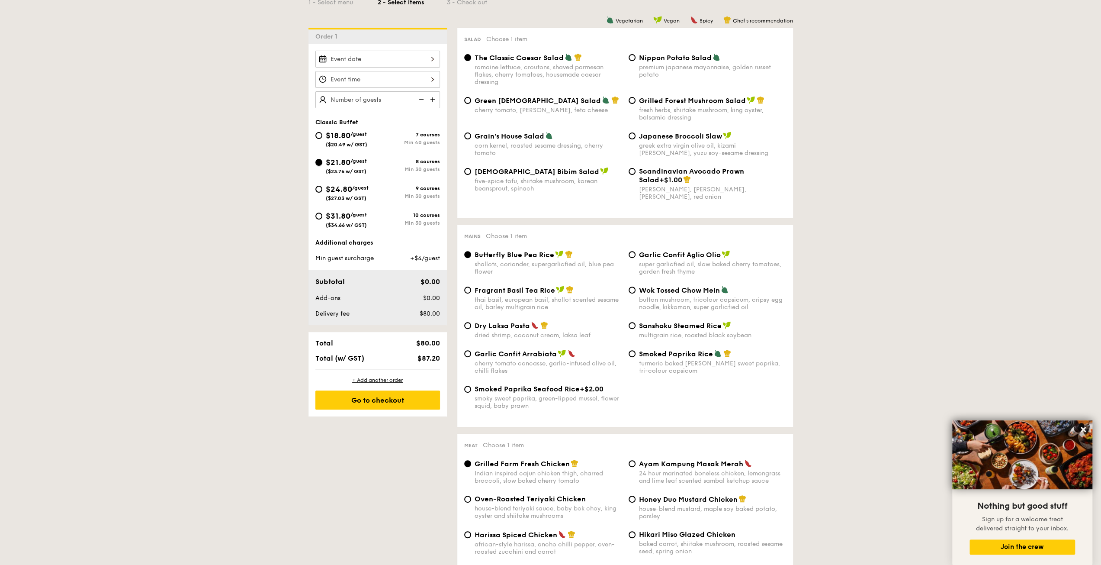
radio input "true"
click at [351, 193] on div "$24.80 /guest ($27.03 w/ GST)" at bounding box center [347, 192] width 43 height 18
click at [322, 193] on input "$24.80 /guest ($27.03 w/ GST) 9 courses Min 30 guests" at bounding box center [318, 189] width 7 height 7
radio input "true"
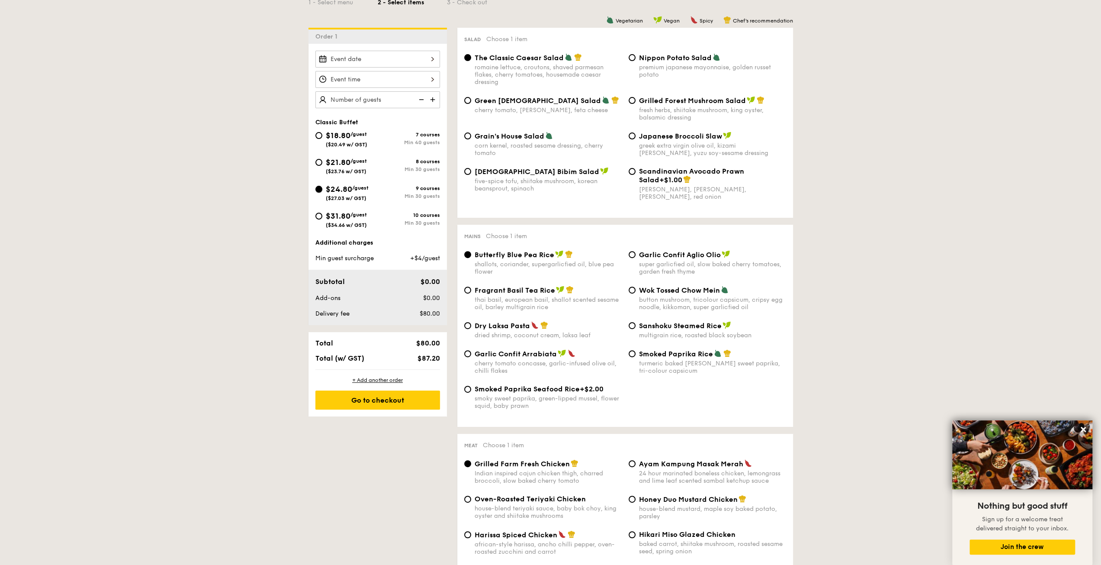
radio input "true"
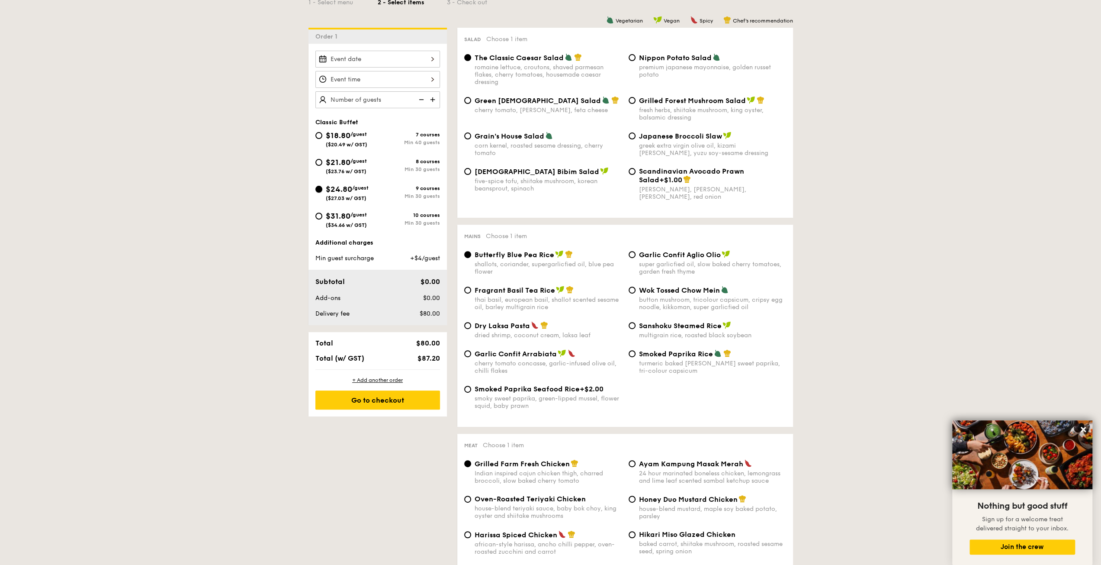
radio input "true"
click at [353, 159] on span "/guest" at bounding box center [359, 161] width 16 height 6
click at [322, 159] on input "$21.80 /guest ($23.76 w/ GST) 8 courses Min 30 guests" at bounding box center [318, 162] width 7 height 7
radio input "true"
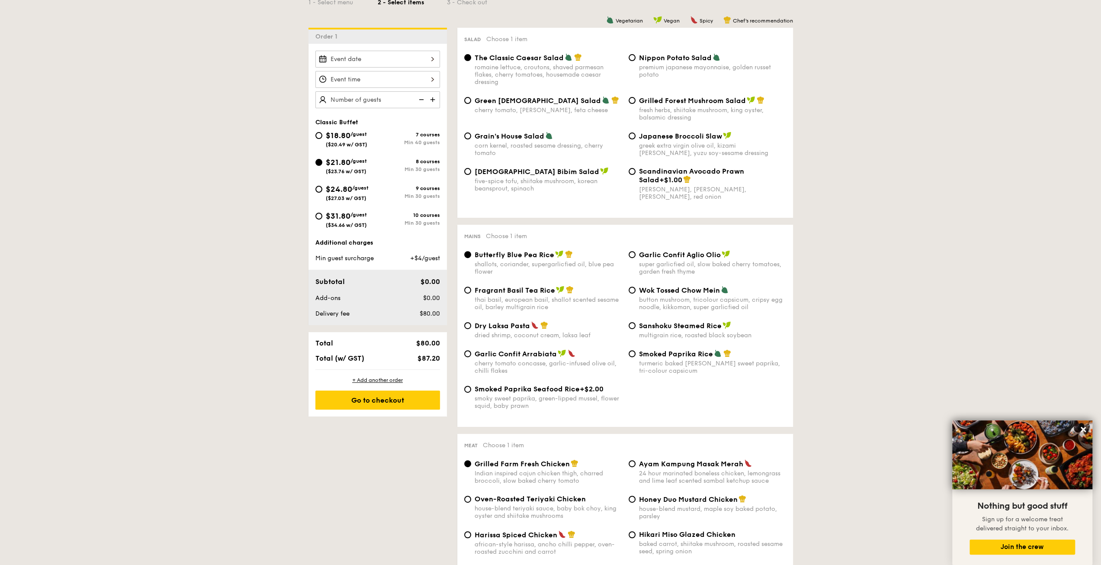
radio input "true"
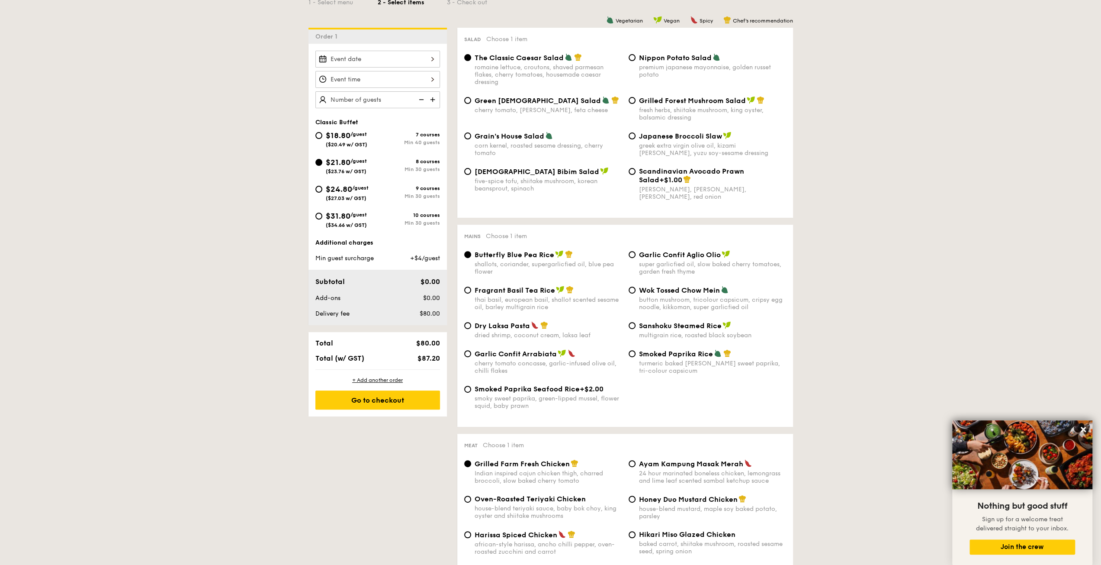
radio input "true"
drag, startPoint x: 361, startPoint y: 196, endPoint x: 402, endPoint y: 225, distance: 49.7
click at [362, 196] on span "($27.03 w/ GST)" at bounding box center [346, 198] width 41 height 6
click at [322, 193] on input "$24.80 /guest ($27.03 w/ GST) 9 courses Min 30 guests" at bounding box center [318, 189] width 7 height 7
radio input "true"
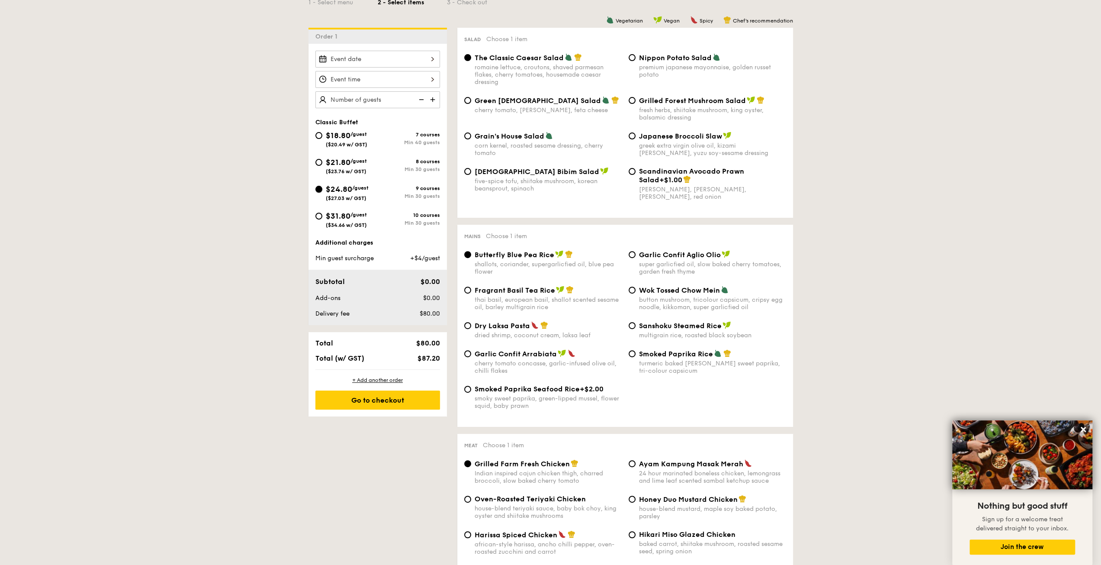
radio input "true"
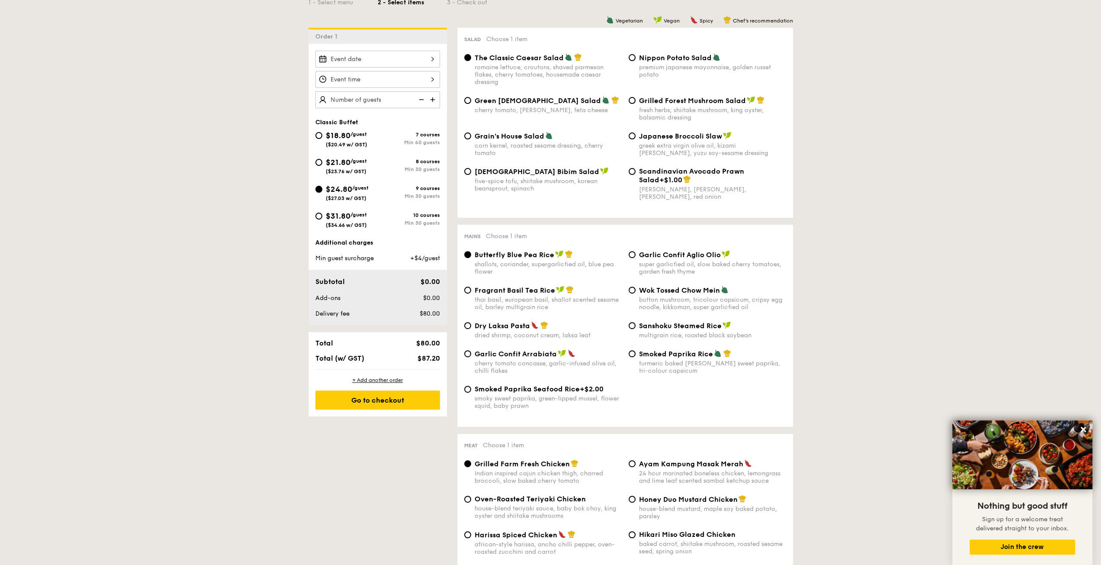
radio input "true"
click at [346, 158] on span "$21.80" at bounding box center [338, 163] width 25 height 10
click at [322, 159] on input "$21.80 /guest ($23.76 w/ GST) 8 courses Min 30 guests" at bounding box center [318, 162] width 7 height 7
radio input "true"
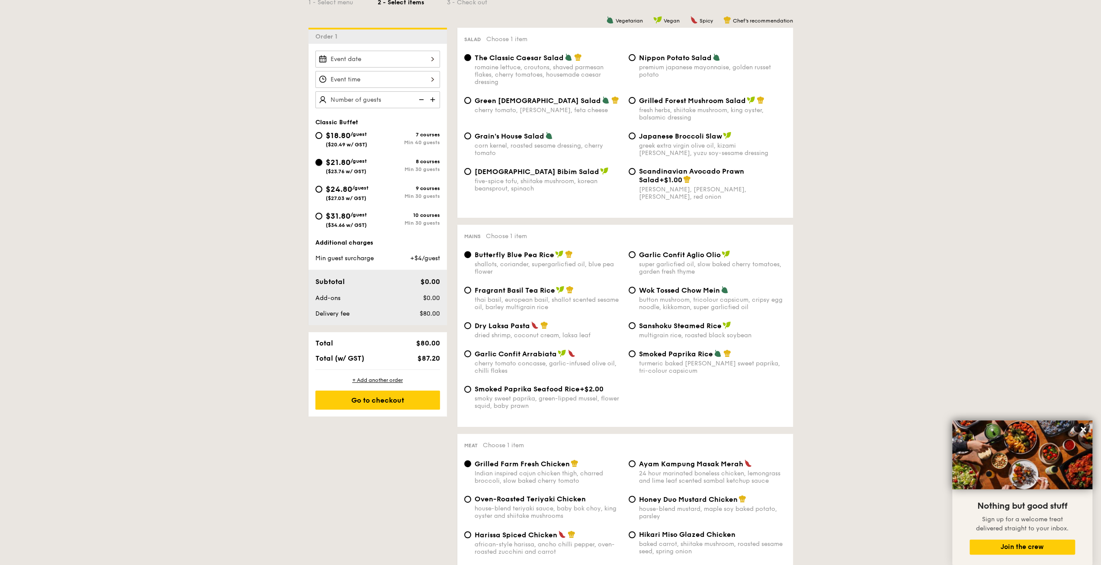
radio input "true"
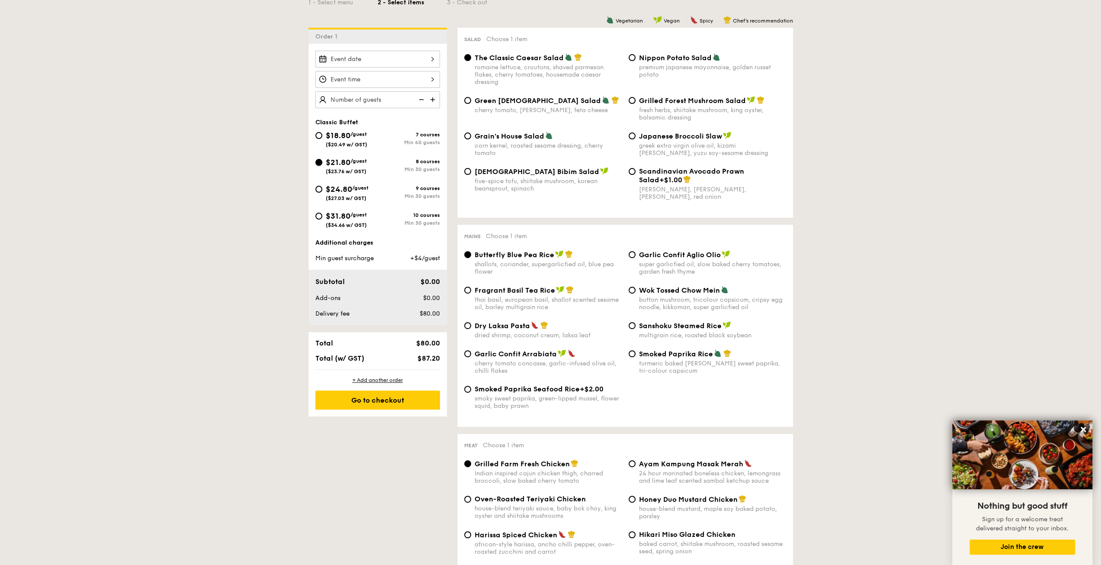
radio input "true"
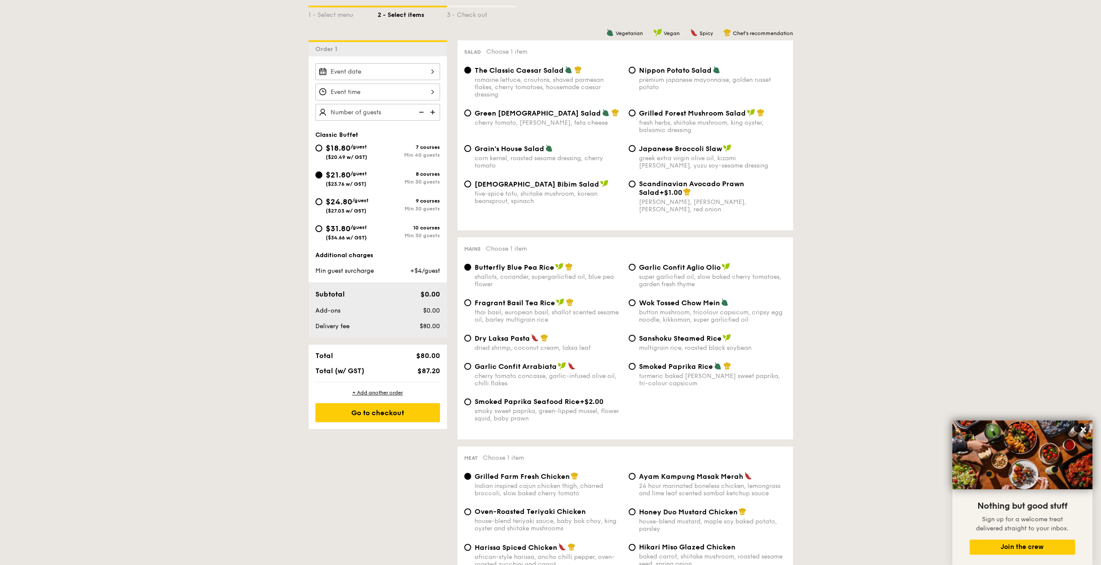
scroll to position [173, 0]
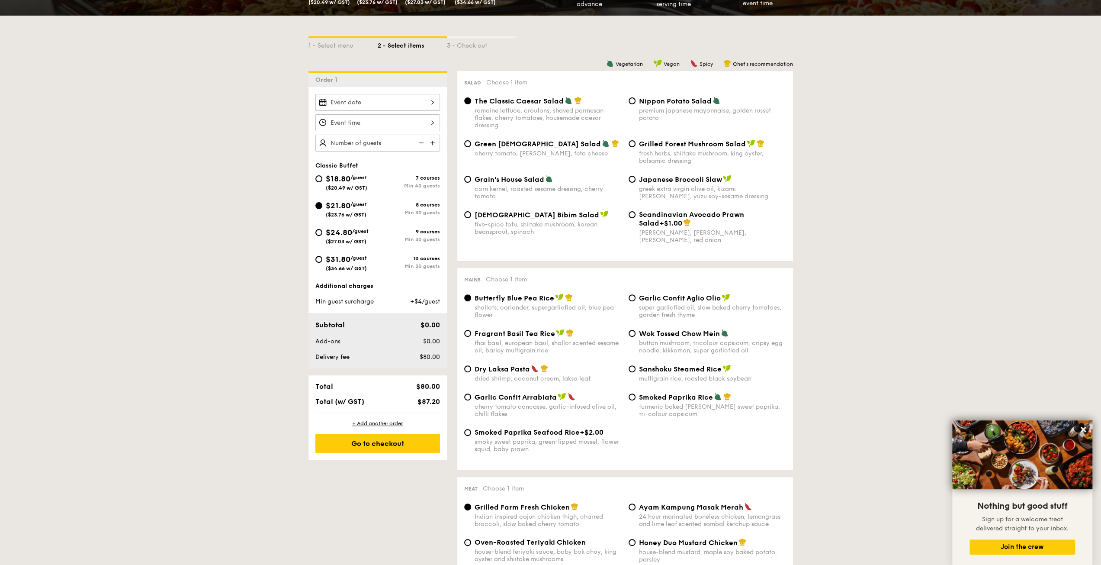
click at [492, 212] on span "Korean Bibim Salad" at bounding box center [537, 215] width 125 height 8
click at [471, 212] on input "Korean Bibim Salad five-spice tofu, shiitake mushroom, korean beansprout, spina…" at bounding box center [467, 214] width 7 height 7
radio input "true"
click at [527, 100] on span "The Classic Caesar Salad" at bounding box center [519, 101] width 89 height 8
click at [471, 100] on input "The Classic Caesar Salad romaine lettuce, croutons, shaved parmesan flakes, che…" at bounding box center [467, 100] width 7 height 7
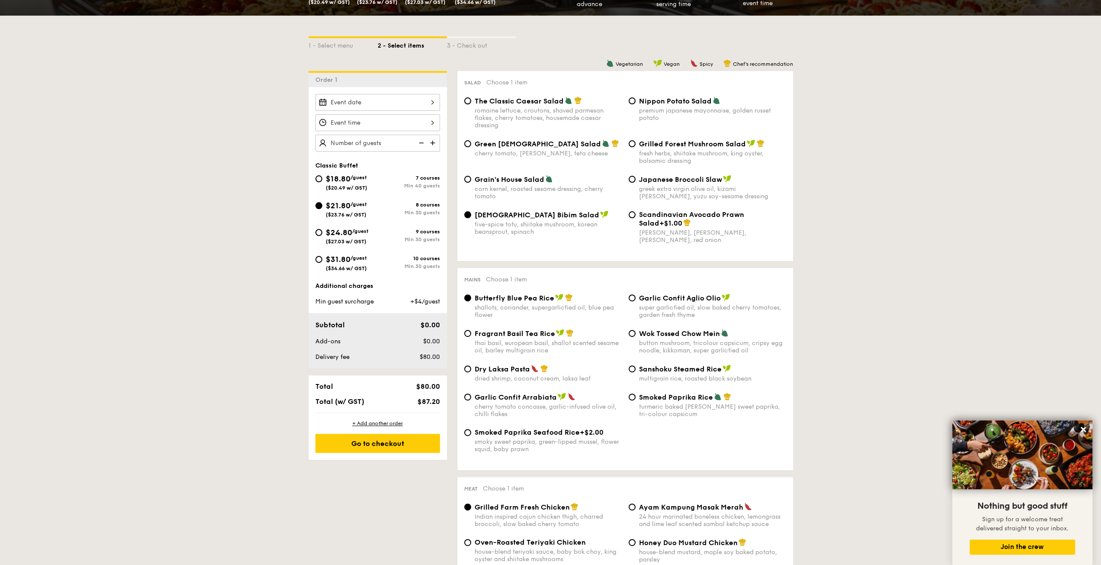
radio input "true"
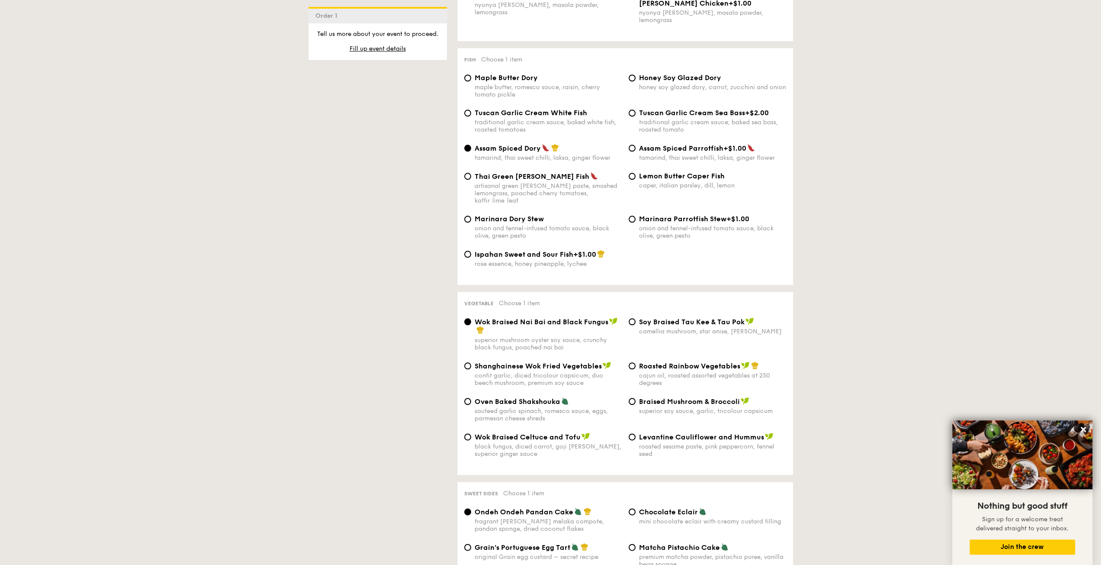
scroll to position [865, 0]
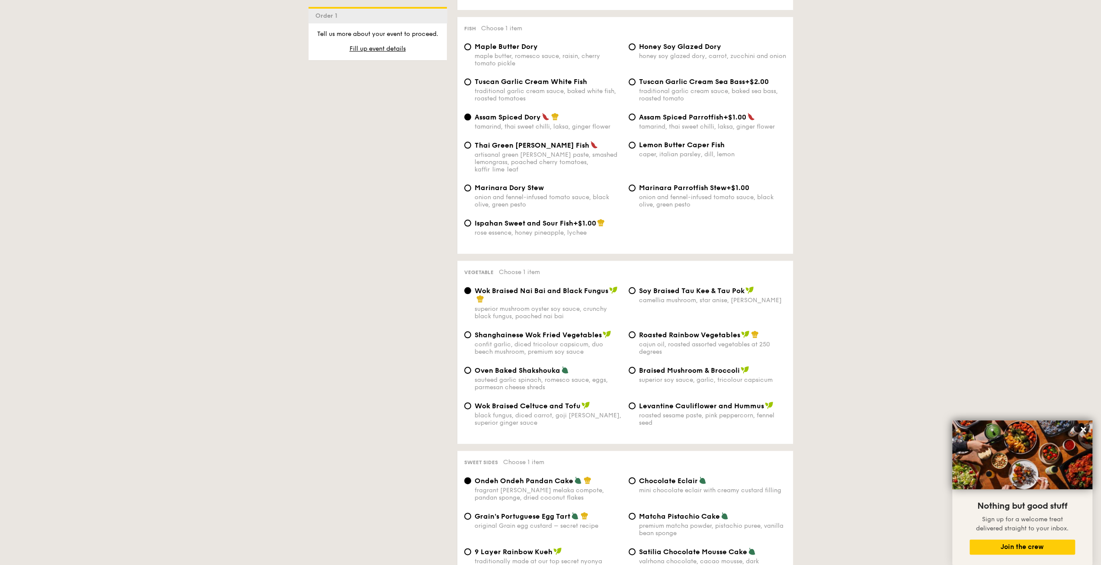
click at [680, 402] on span "Levantine Cauliflower and Hummus" at bounding box center [701, 406] width 125 height 8
click at [636, 402] on input "Levantine Cauliflower and Hummus roasted sesame paste, pink peppercorn, fennel …" at bounding box center [632, 405] width 7 height 7
radio input "true"
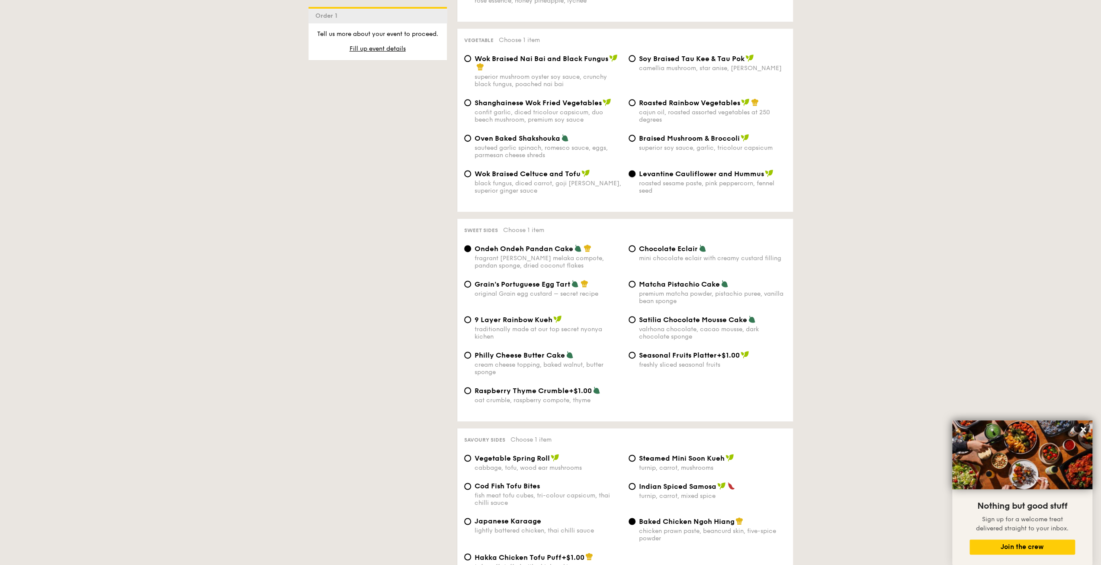
scroll to position [1168, 0]
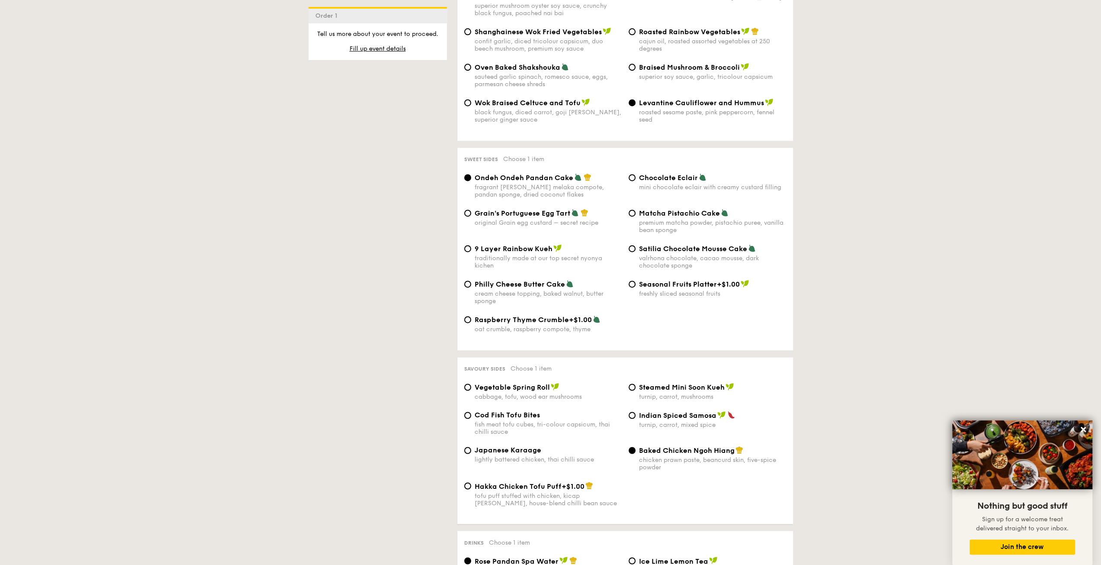
click at [680, 174] on span "Chocolate Eclair" at bounding box center [668, 178] width 59 height 8
click at [636, 174] on input "Chocolate Eclair mini chocolate eclair with creamy custard filling" at bounding box center [632, 177] width 7 height 7
radio input "true"
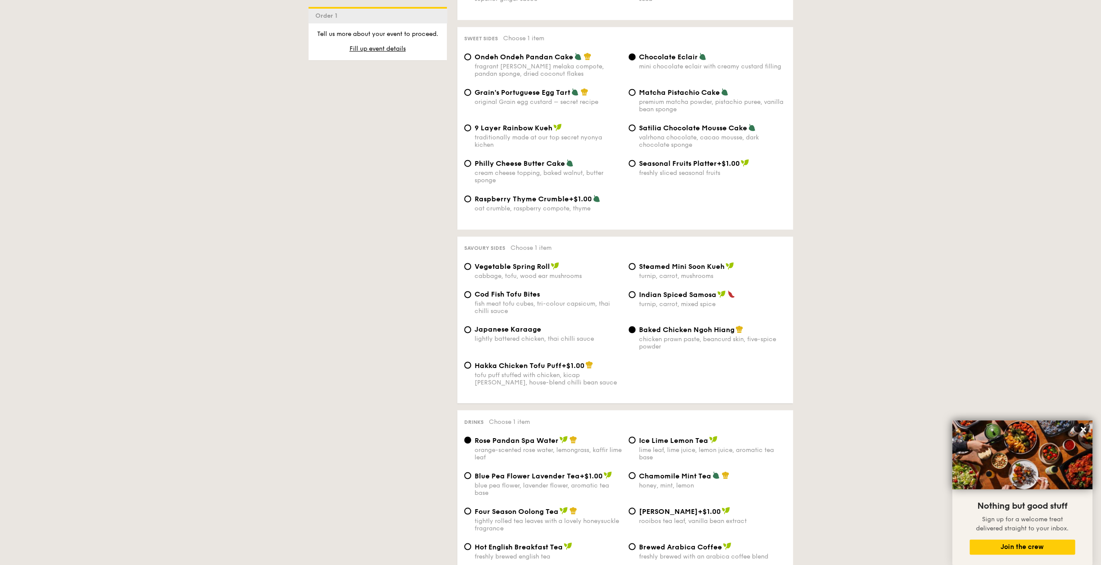
scroll to position [1298, 0]
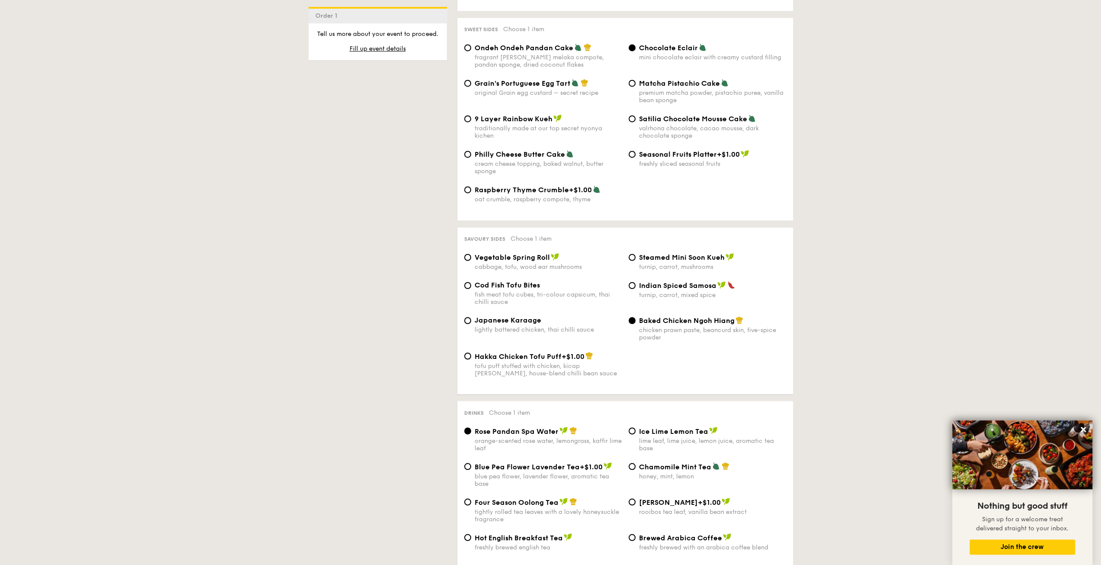
click at [504, 316] on span "Japanese Karaage" at bounding box center [508, 320] width 67 height 8
click at [471, 317] on input "Japanese Karaage lightly battered chicken, thai chilli sauce" at bounding box center [467, 320] width 7 height 7
radio input "true"
click at [544, 352] on span "Hakka Chicken Tofu Puff" at bounding box center [518, 356] width 87 height 8
click at [471, 352] on input "Hakka Chicken Tofu Puff +$1.00 tofu puff stuffed with chicken, kicap manis, hou…" at bounding box center [467, 355] width 7 height 7
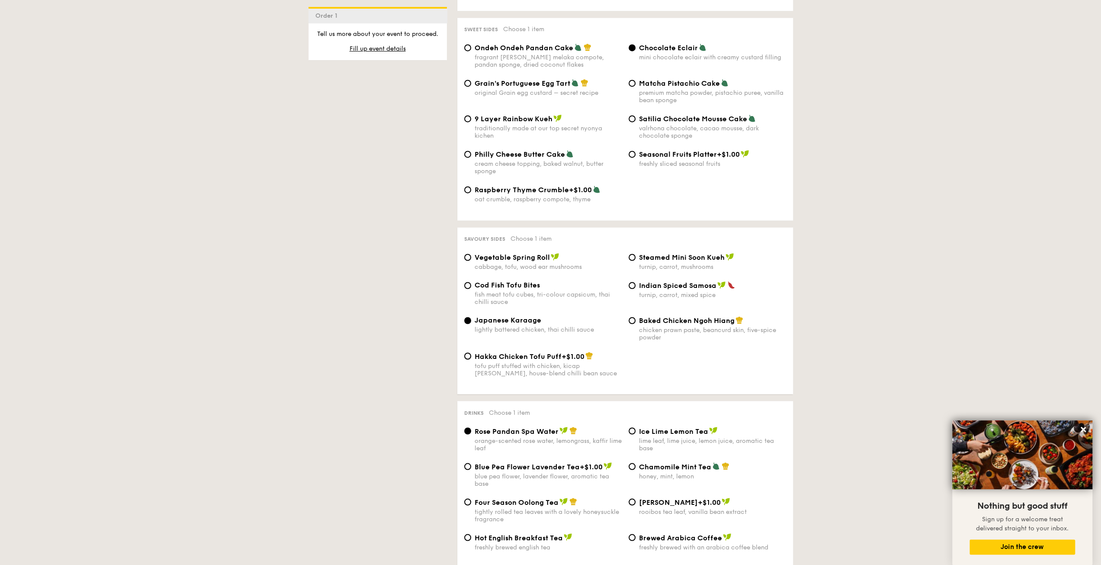
radio input "true"
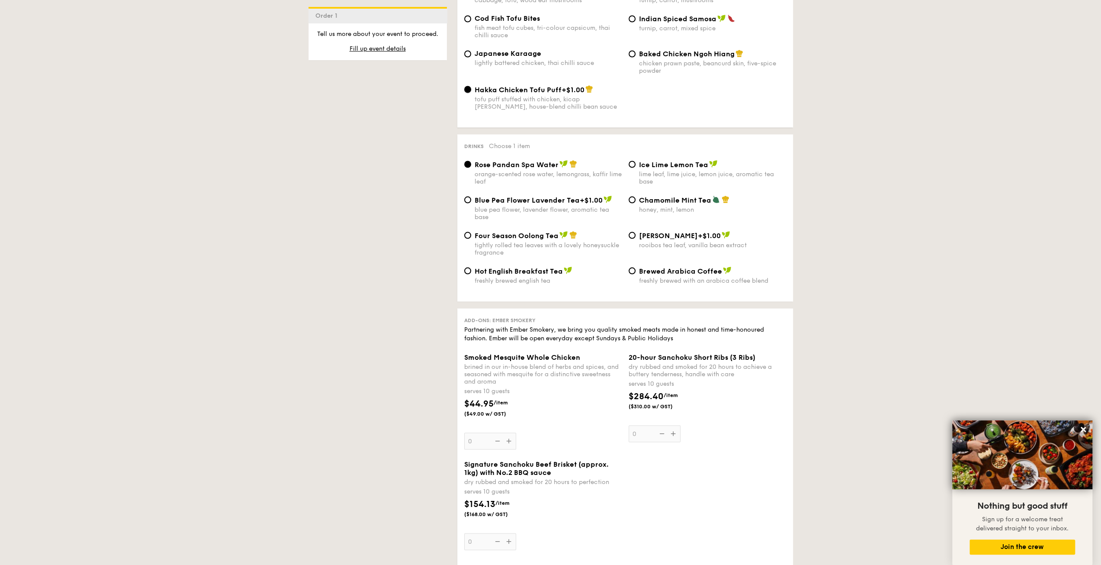
scroll to position [1536, 0]
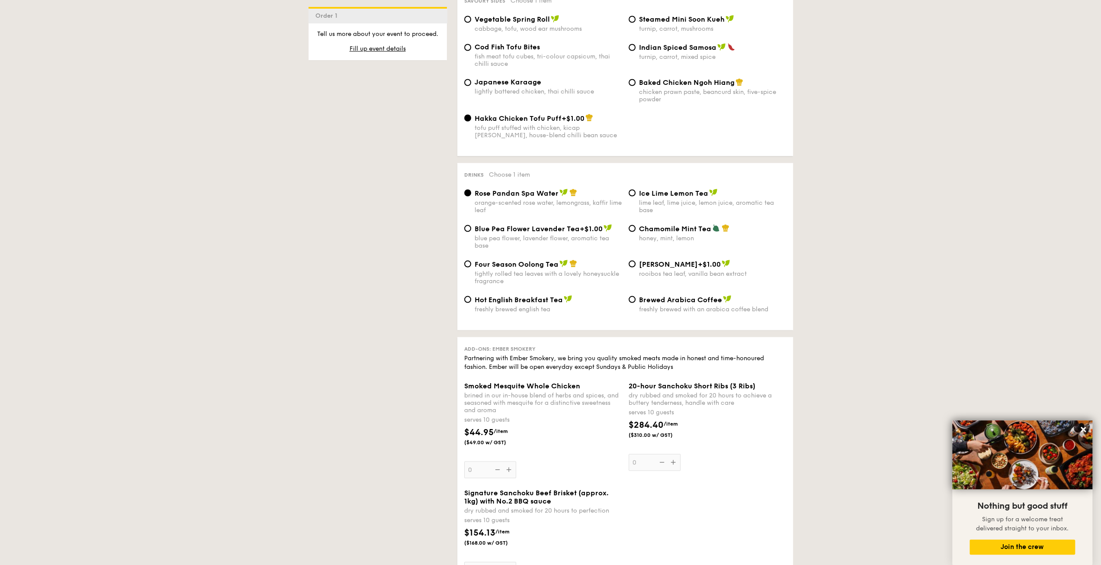
click at [526, 253] on div "Blue Pea Flower Lavender Tea +$1.00 blue pea flower, lavender flower, aromatic …" at bounding box center [625, 241] width 329 height 35
click at [515, 265] on span "Four Season Oolong Tea" at bounding box center [517, 264] width 84 height 8
click at [471, 265] on input "Four Season Oolong Tea tightly rolled tea leaves with a lovely honeysuckle frag…" at bounding box center [467, 263] width 7 height 7
radio input "true"
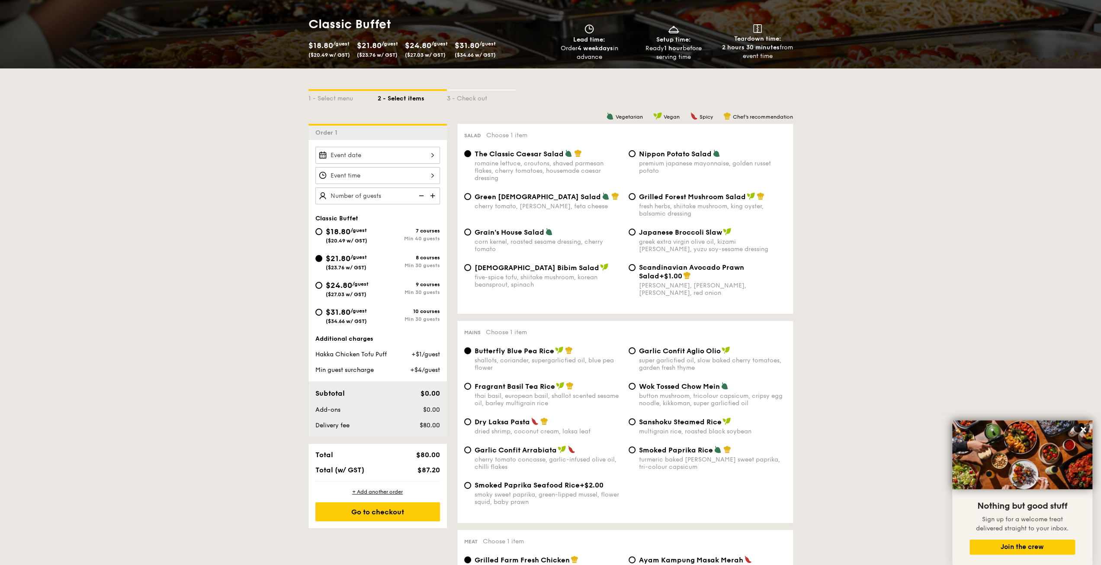
scroll to position [151, 0]
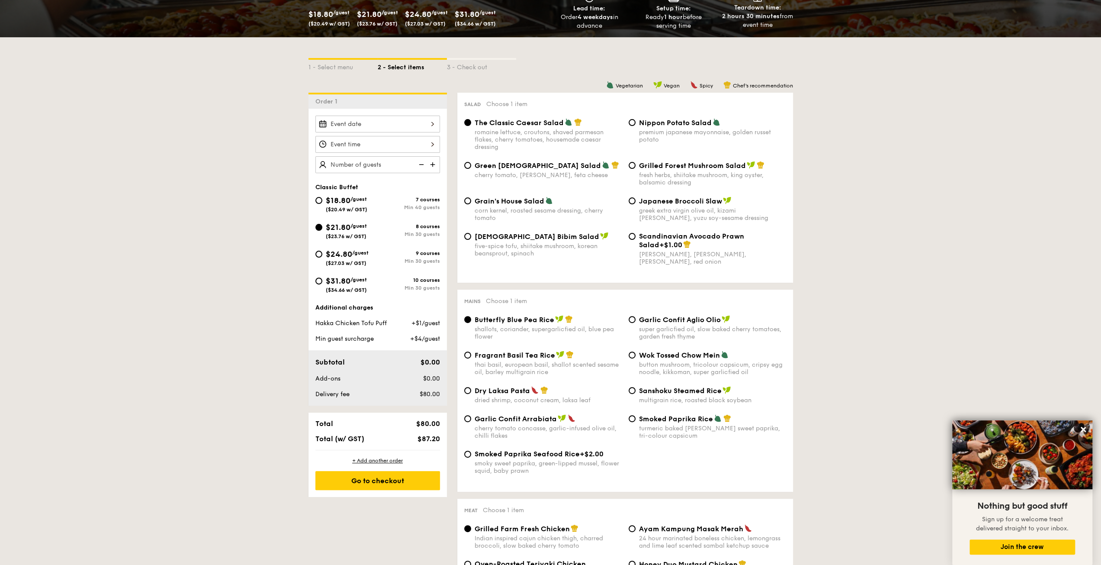
click at [431, 163] on img at bounding box center [433, 164] width 13 height 16
click at [434, 165] on img at bounding box center [433, 164] width 13 height 16
click at [434, 161] on img at bounding box center [433, 164] width 13 height 16
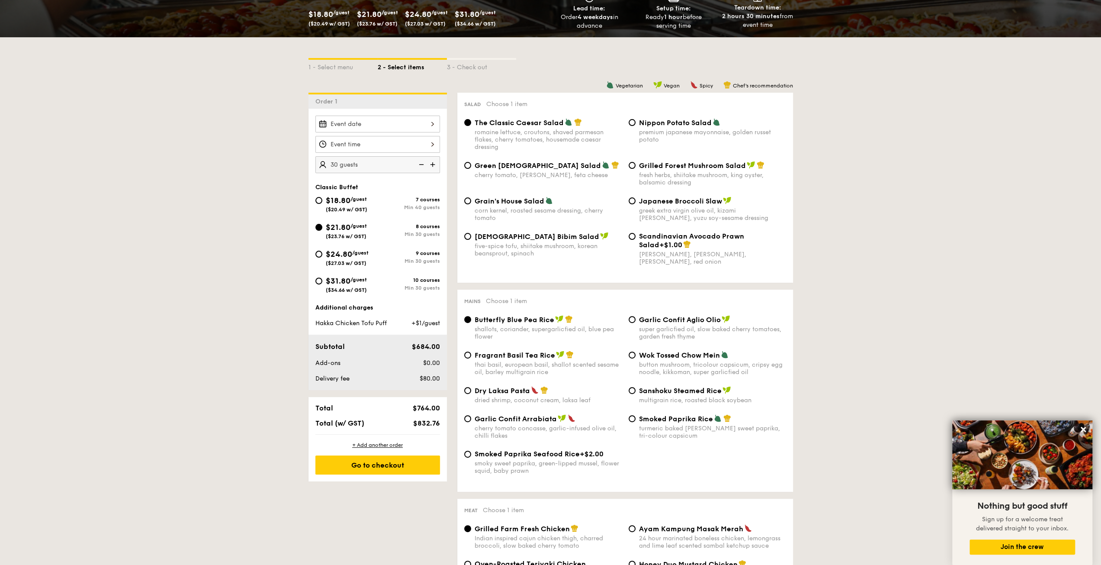
click at [415, 163] on img at bounding box center [420, 164] width 13 height 16
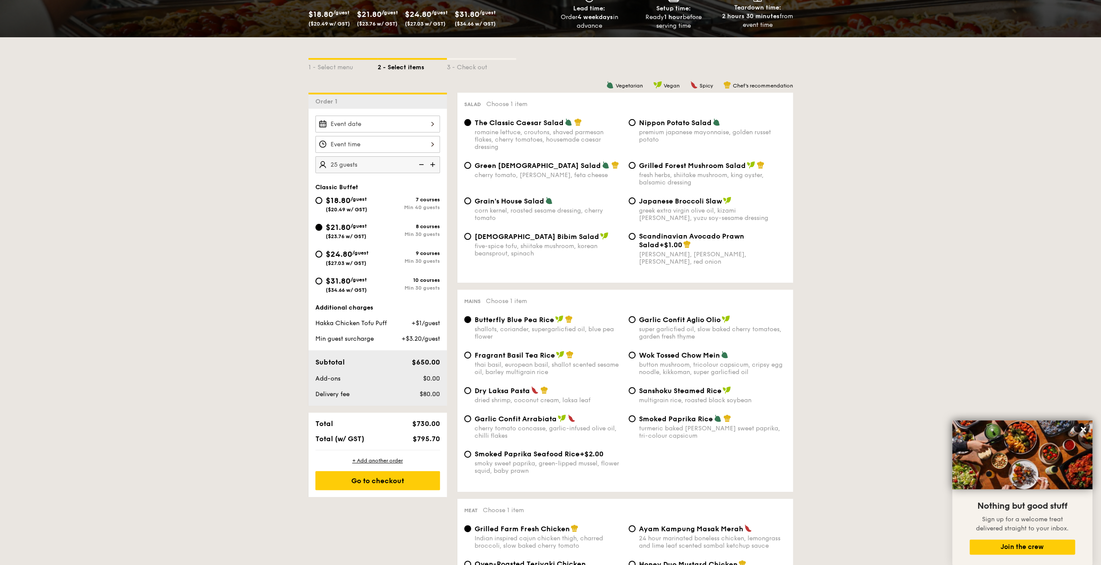
click at [421, 163] on img at bounding box center [420, 164] width 13 height 16
click at [433, 164] on img at bounding box center [433, 164] width 13 height 16
type input "25 guests"
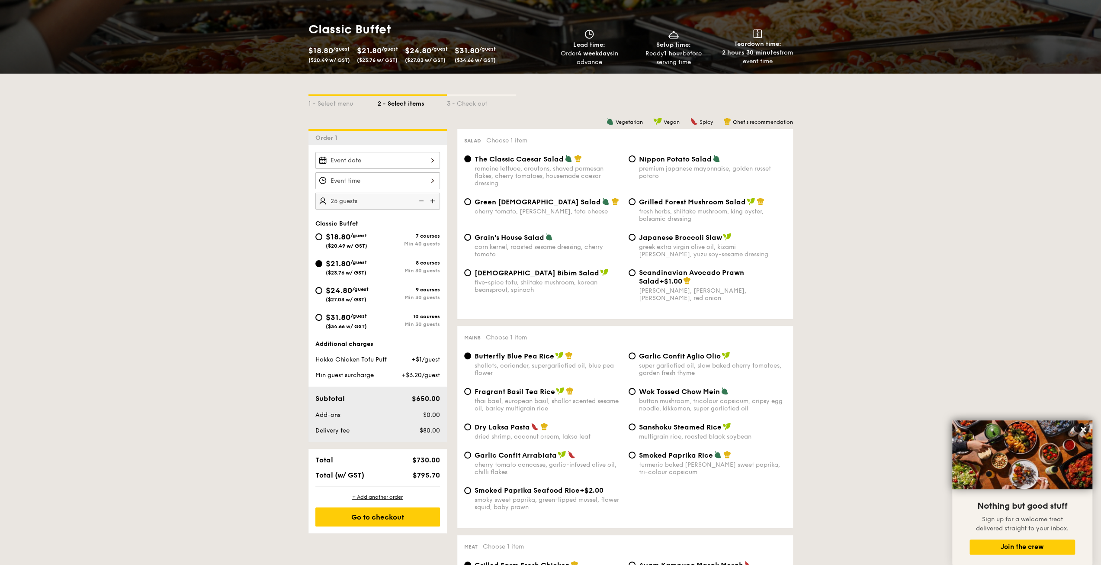
scroll to position [108, 0]
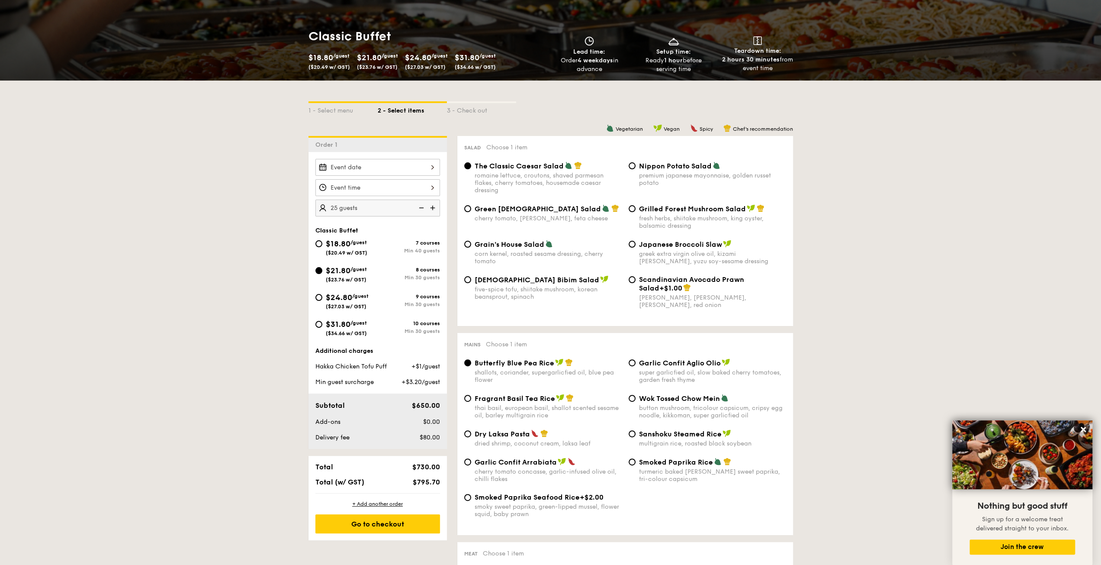
click at [373, 161] on div at bounding box center [377, 167] width 125 height 17
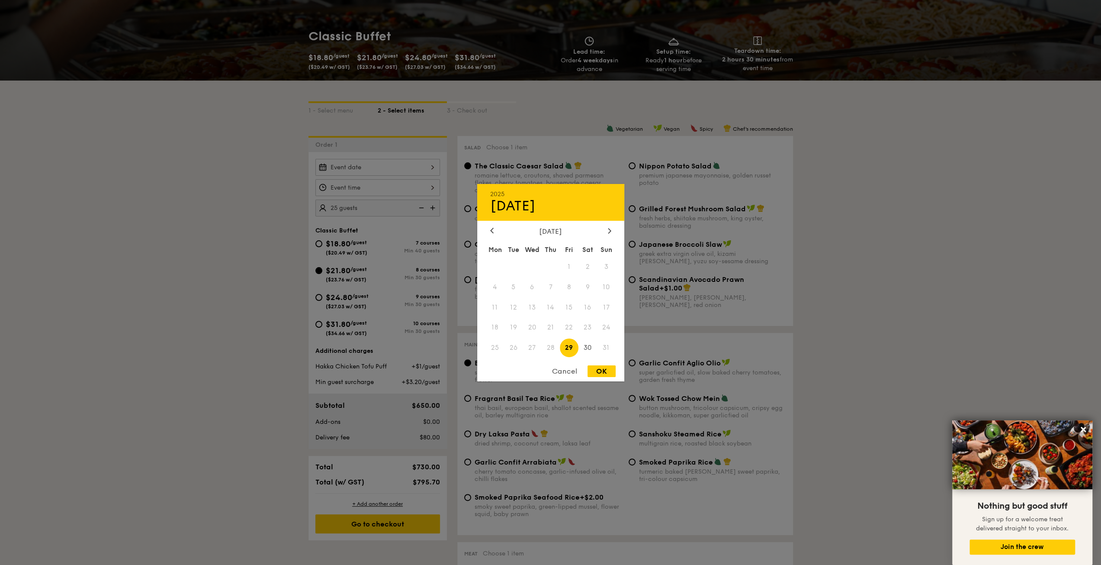
click at [603, 350] on span "31" at bounding box center [606, 347] width 19 height 19
drag, startPoint x: 563, startPoint y: 372, endPoint x: 558, endPoint y: 359, distance: 14.0
click at [563, 373] on div "Cancel" at bounding box center [565, 371] width 42 height 12
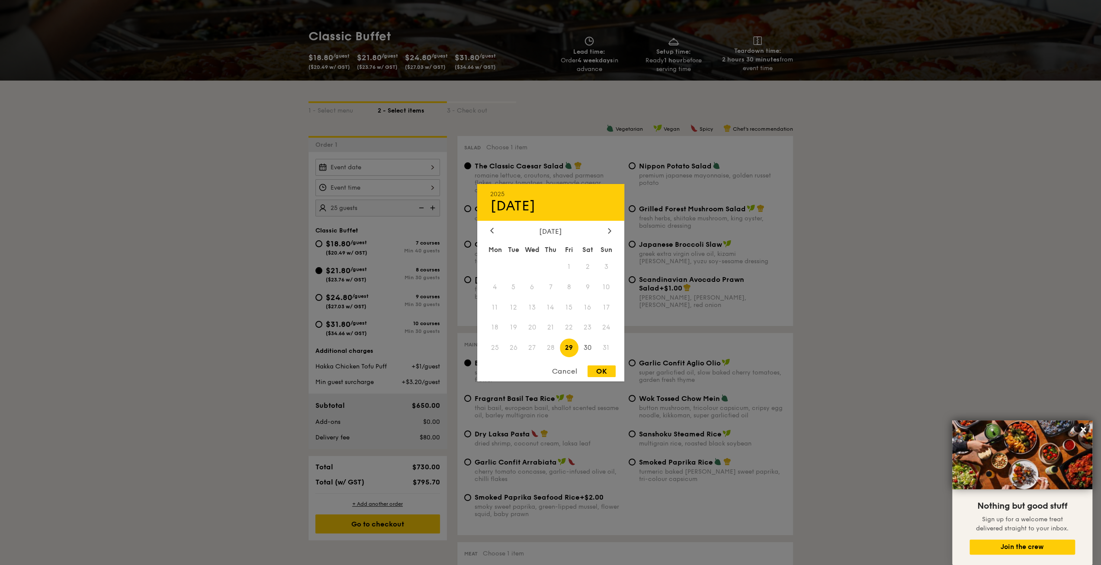
click at [351, 168] on div "2025 Aug 29 August 2025 Mon Tue Wed Thu Fri Sat Sun 1 2 3 4 5 6 7 8 9 10 11 12 …" at bounding box center [377, 167] width 125 height 17
click at [608, 232] on icon at bounding box center [609, 231] width 3 height 6
click at [491, 229] on icon at bounding box center [492, 230] width 3 height 5
drag, startPoint x: 600, startPoint y: 230, endPoint x: 607, endPoint y: 232, distance: 6.7
click at [605, 231] on div "August 2025" at bounding box center [550, 231] width 121 height 8
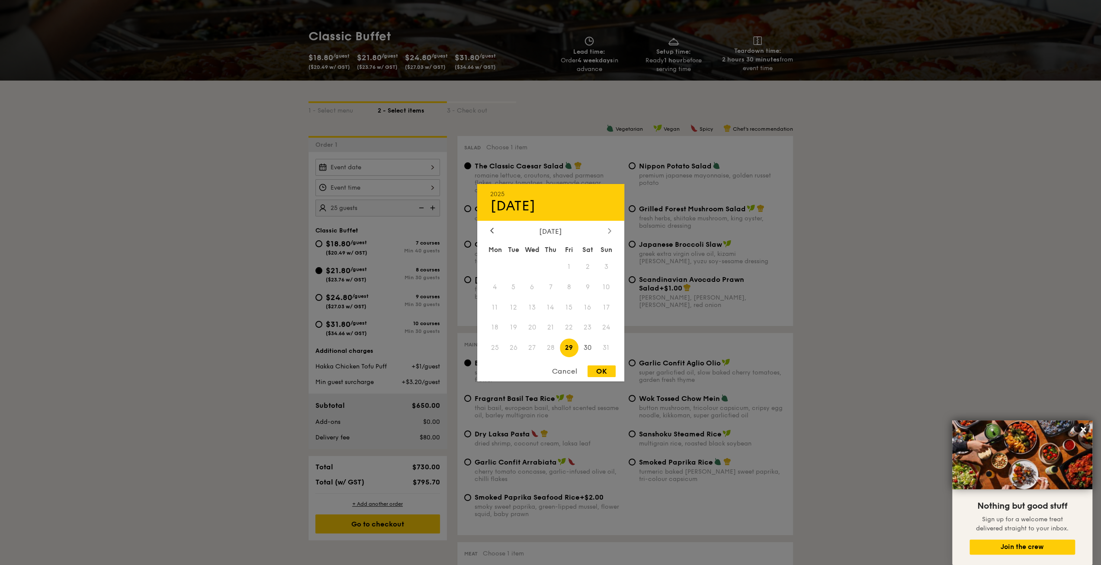
click at [607, 232] on div at bounding box center [610, 231] width 8 height 8
